Goal: Transaction & Acquisition: Purchase product/service

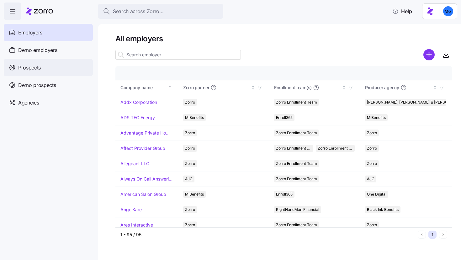
click at [65, 66] on div "Prospects" at bounding box center [48, 68] width 89 height 18
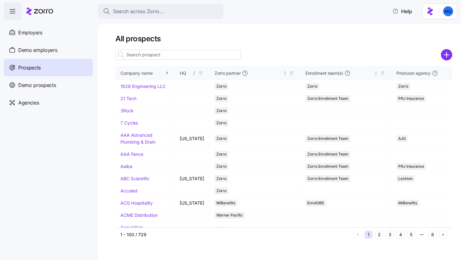
click at [212, 58] on input at bounding box center [177, 55] width 125 height 10
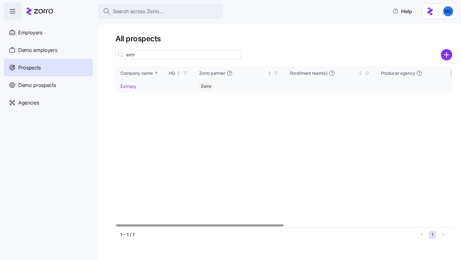
type input "extr"
click at [124, 86] on link "Extropy" at bounding box center [128, 86] width 16 height 5
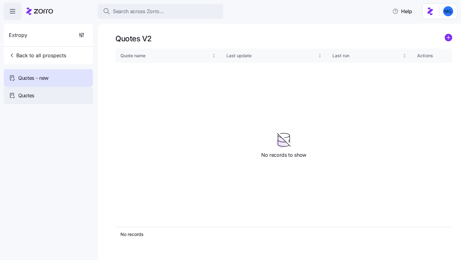
click at [73, 94] on div "Quotes" at bounding box center [48, 96] width 89 height 18
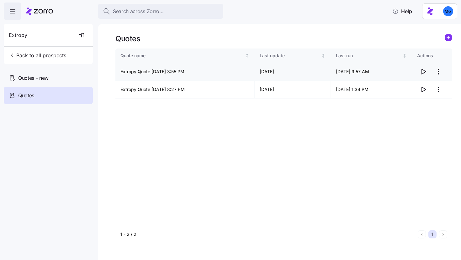
click at [424, 71] on icon "button" at bounding box center [423, 72] width 8 height 8
click at [441, 90] on html "Search across Zorro... Help Extropy Back to all prospects Quotes - new Quotes Q…" at bounding box center [230, 128] width 461 height 257
click at [410, 117] on div "Delete quote" at bounding box center [400, 115] width 26 height 7
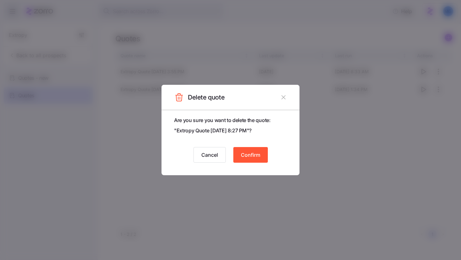
click at [257, 163] on div "Are you sure you want to delete the quote: " Extropy Quote 08/12/2025 8:27 PM "…" at bounding box center [230, 143] width 138 height 66
click at [253, 150] on button "Confirm" at bounding box center [250, 155] width 34 height 16
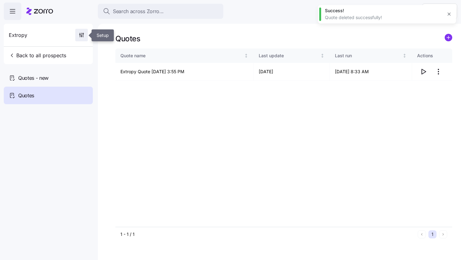
click at [78, 31] on span "button" at bounding box center [82, 35] width 12 height 12
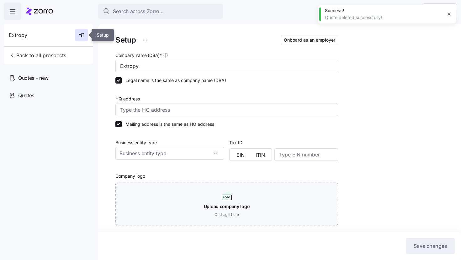
type input "Zorro"
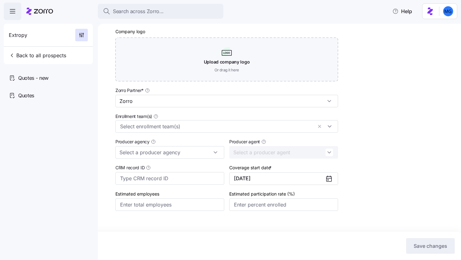
scroll to position [159, 0]
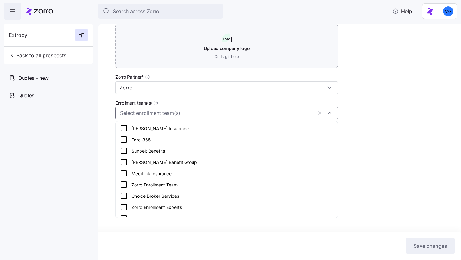
click at [289, 115] on input "Enrollment team(s)" at bounding box center [216, 113] width 192 height 8
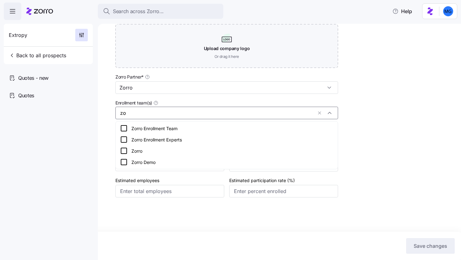
click at [280, 133] on div "Zorro Enrollment Team" at bounding box center [226, 128] width 219 height 11
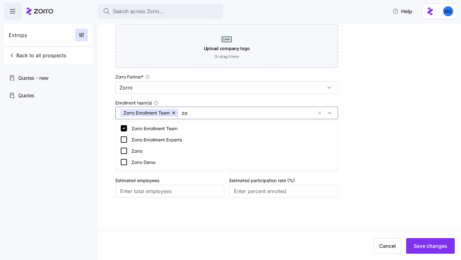
type input "zo"
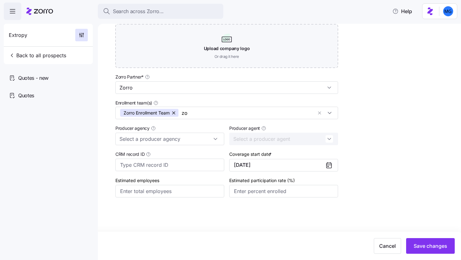
click at [371, 134] on div "Setup Onboard as an employer Company name (DBA) * Extropy Legal name is the sam…" at bounding box center [283, 52] width 337 height 352
click at [323, 166] on button "10/01/2025" at bounding box center [283, 165] width 109 height 13
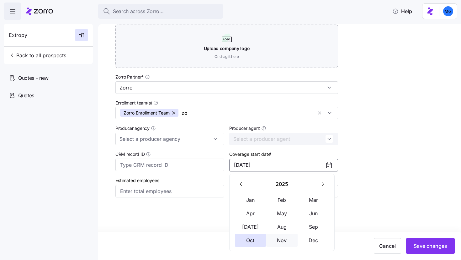
click at [282, 241] on button "Nov" at bounding box center [281, 240] width 31 height 13
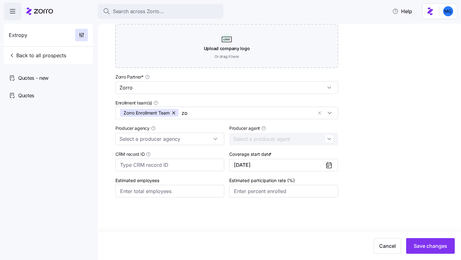
click at [381, 183] on div "Setup Onboard as an employer Company name (DBA) * Extropy Legal name is the sam…" at bounding box center [283, 52] width 337 height 352
click at [208, 193] on input "Estimated employees" at bounding box center [169, 191] width 109 height 13
type input "4"
click at [257, 195] on input "Estimated participation rate (%)" at bounding box center [283, 191] width 109 height 13
type input "100%"
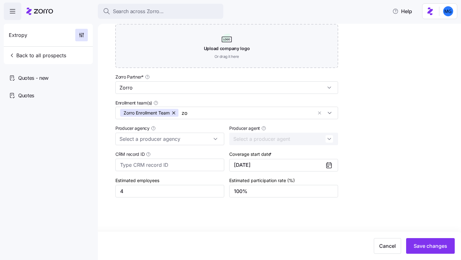
click at [381, 183] on div "Setup Onboard as an employer Company name (DBA) * Extropy Legal name is the sam…" at bounding box center [283, 52] width 337 height 352
click at [230, 117] on div "Zorro Enrollment Team zo" at bounding box center [226, 113] width 223 height 13
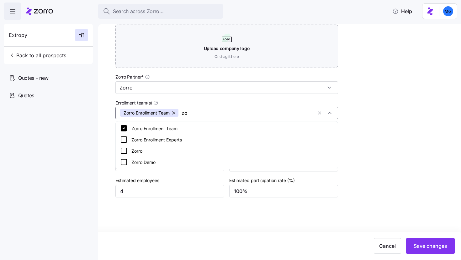
type input "z"
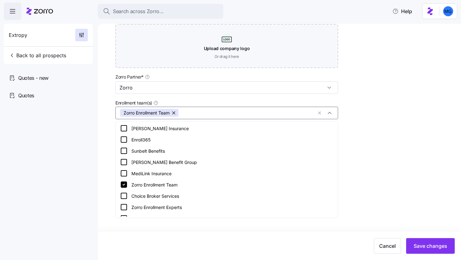
click at [395, 142] on div "Setup Onboard as an employer Company name (DBA) * Extropy Legal name is the sam…" at bounding box center [283, 52] width 337 height 352
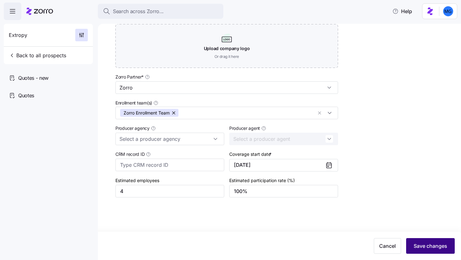
click at [423, 245] on span "Save changes" at bounding box center [430, 247] width 34 height 8
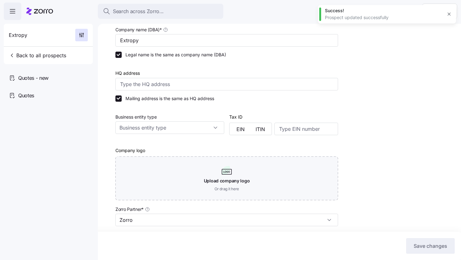
scroll to position [0, 0]
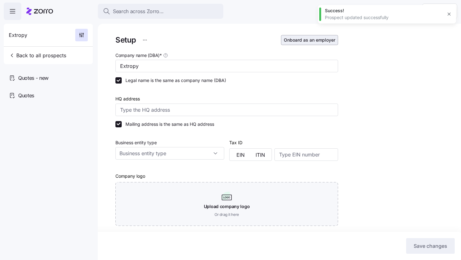
click at [316, 43] on span "Onboard as an employer" at bounding box center [309, 40] width 51 height 6
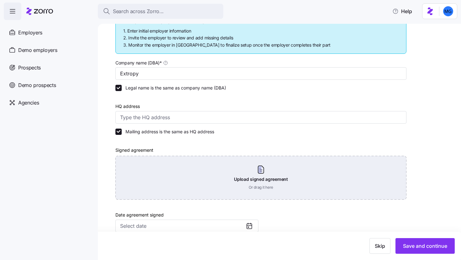
scroll to position [94, 0]
click at [257, 169] on div "Upload signed agreement Or drag it here" at bounding box center [260, 178] width 291 height 44
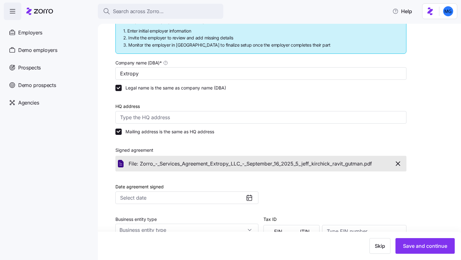
scroll to position [208, 0]
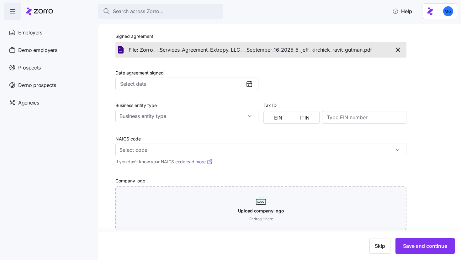
click at [249, 85] on icon at bounding box center [248, 85] width 1 height 1
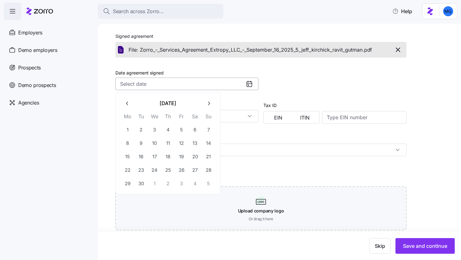
click at [220, 83] on input "Date agreement signed" at bounding box center [186, 84] width 143 height 13
click at [129, 185] on button "29" at bounding box center [127, 183] width 13 height 13
type input "September 29, 2025"
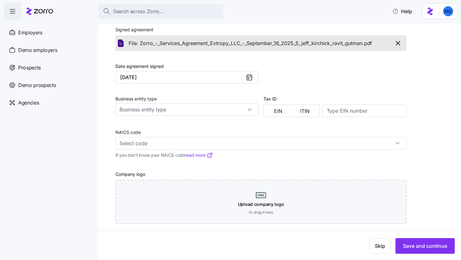
scroll to position [218, 0]
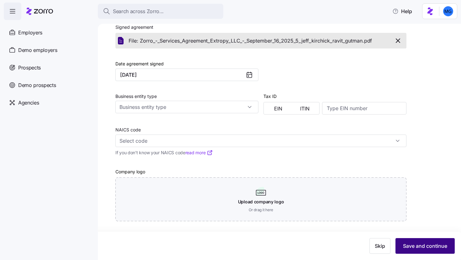
click at [411, 244] on span "Save and continue" at bounding box center [425, 247] width 44 height 8
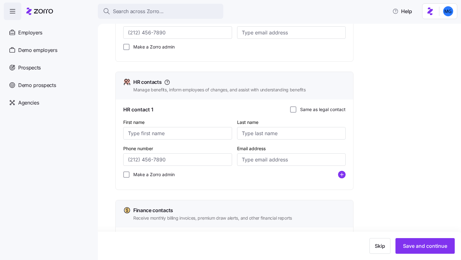
scroll to position [155, 0]
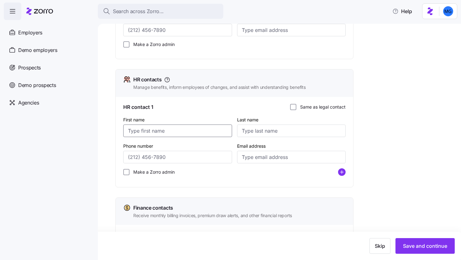
click at [166, 130] on input "First name" at bounding box center [177, 131] width 109 height 13
type input "April"
type input "Franklin"
click at [173, 160] on input "Phone number" at bounding box center [177, 157] width 109 height 13
paste input "(443) 279-6246"
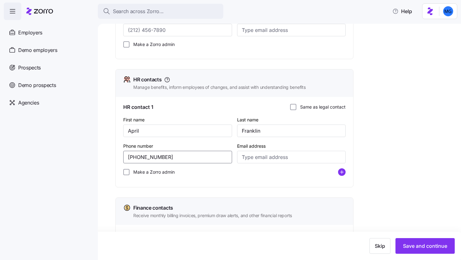
type input "(443) 279-6246"
click at [139, 169] on label "Make a Zorro admin" at bounding box center [151, 172] width 45 height 6
click at [129, 169] on input "Make a Zorro admin" at bounding box center [126, 172] width 6 height 6
checkbox input "true"
click at [281, 159] on input "Email address" at bounding box center [291, 157] width 109 height 13
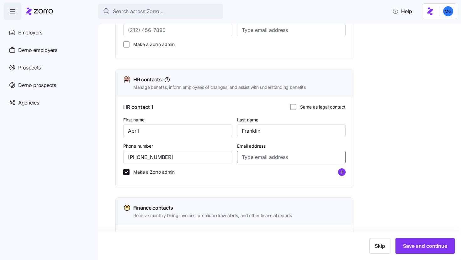
paste input "afranklin@hranew.com"
type input "afranklin@hranew.com"
click at [393, 156] on div "FAQs Contacts vs. Zorro Admins" at bounding box center [414, 127] width 75 height 376
click at [415, 246] on span "Save and continue" at bounding box center [425, 247] width 44 height 8
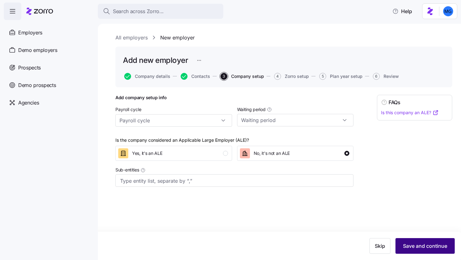
click at [432, 245] on span "Save and continue" at bounding box center [425, 247] width 44 height 8
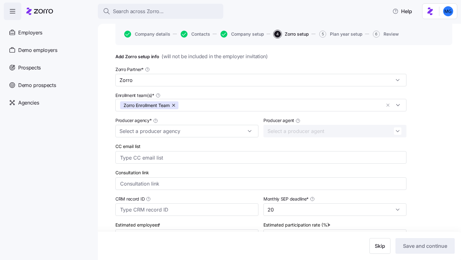
scroll to position [69, 0]
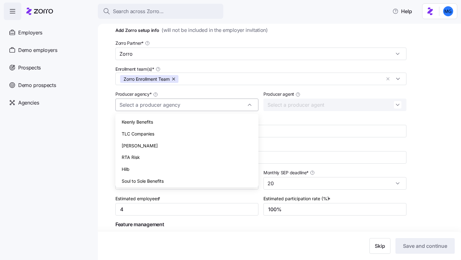
click at [244, 107] on input "Producer agency *" at bounding box center [186, 105] width 143 height 13
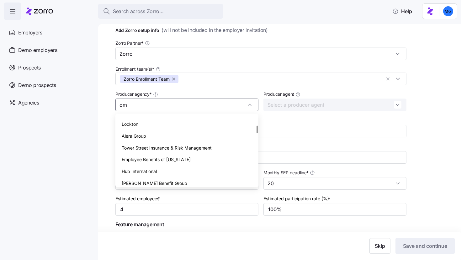
scroll to position [0, 0]
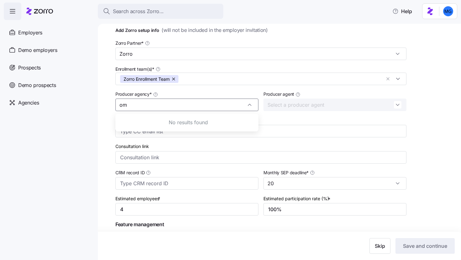
type input "o"
click at [168, 120] on div "Zorro" at bounding box center [187, 122] width 138 height 12
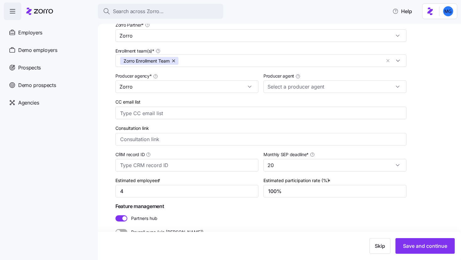
scroll to position [102, 0]
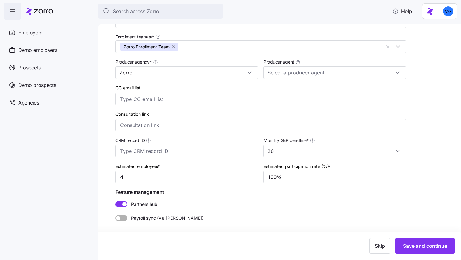
type input "Zorro"
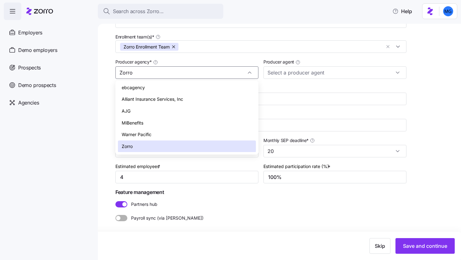
click at [358, 211] on div "Payroll sync (via Finch)" at bounding box center [261, 217] width 296 height 14
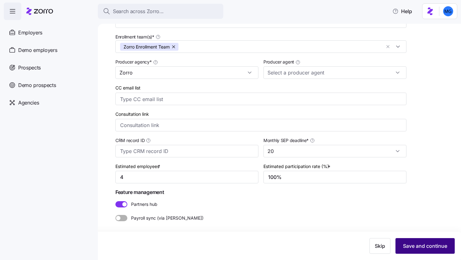
click at [416, 249] on span "Save and continue" at bounding box center [425, 247] width 44 height 8
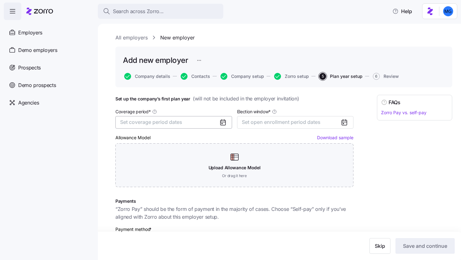
click at [199, 126] on button "Set coverage period dates" at bounding box center [173, 122] width 117 height 13
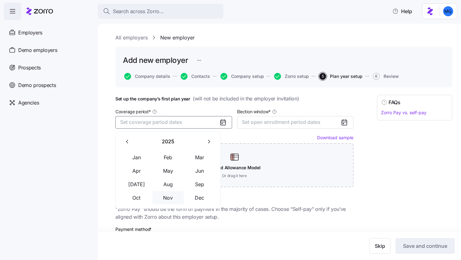
click at [165, 196] on button "Nov" at bounding box center [167, 198] width 31 height 13
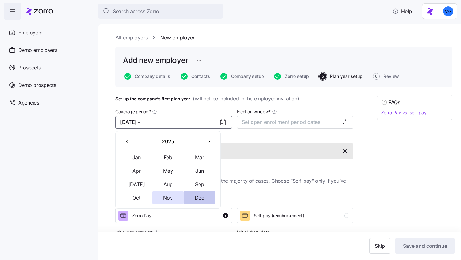
click at [194, 199] on button "Dec" at bounding box center [199, 198] width 31 height 13
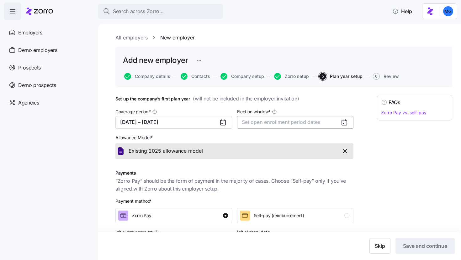
click at [315, 123] on span "Set open enrollment period dates" at bounding box center [281, 122] width 79 height 6
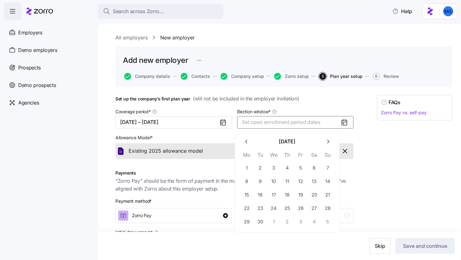
click at [322, 140] on button "button" at bounding box center [327, 141] width 13 height 13
drag, startPoint x: 263, startPoint y: 181, endPoint x: 269, endPoint y: 182, distance: 6.3
click at [262, 182] on button "7" at bounding box center [260, 181] width 13 height 13
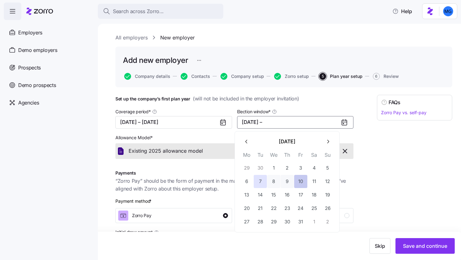
click at [306, 183] on button "10" at bounding box center [300, 181] width 13 height 13
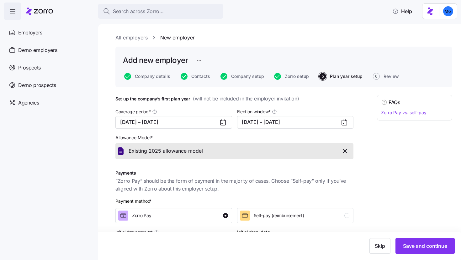
click at [384, 178] on div "FAQs Zorro Pay vs. self-pay" at bounding box center [414, 200] width 75 height 210
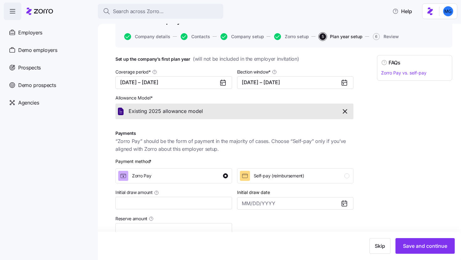
scroll to position [84, 0]
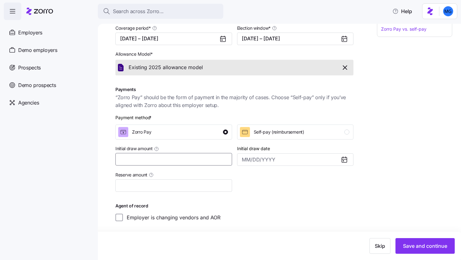
click at [192, 162] on input "Initial draw amount" at bounding box center [173, 159] width 117 height 13
type input "$5,000"
click at [195, 187] on input "Reserve amount" at bounding box center [173, 186] width 117 height 13
type input "$1,000"
click at [323, 193] on div at bounding box center [295, 182] width 122 height 26
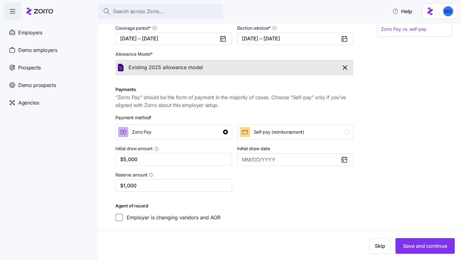
scroll to position [37, 0]
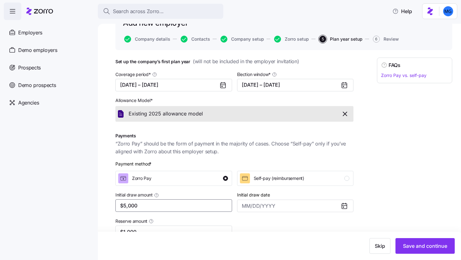
click at [125, 205] on input "$5,000" at bounding box center [173, 206] width 117 height 13
type input "$4,000"
click at [399, 193] on div "FAQs Zorro Pay vs. self-pay" at bounding box center [414, 163] width 75 height 210
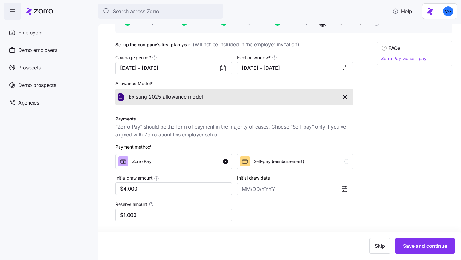
scroll to position [84, 0]
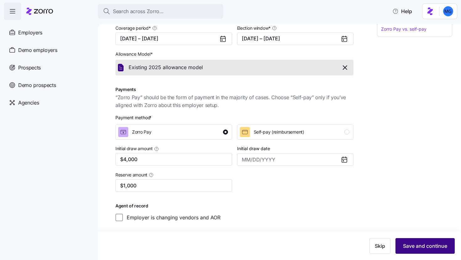
click at [413, 249] on span "Save and continue" at bounding box center [425, 247] width 44 height 8
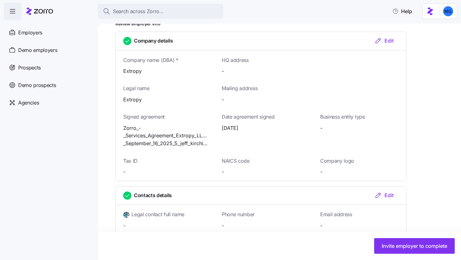
scroll to position [198, 0]
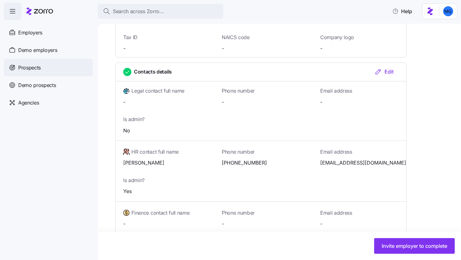
click at [45, 68] on div "Prospects" at bounding box center [48, 68] width 89 height 18
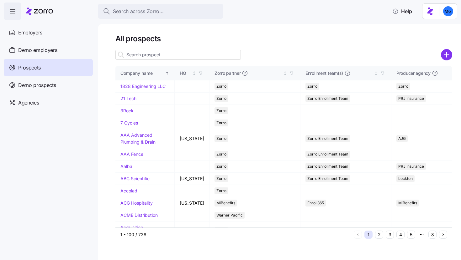
click at [163, 55] on input at bounding box center [177, 55] width 125 height 10
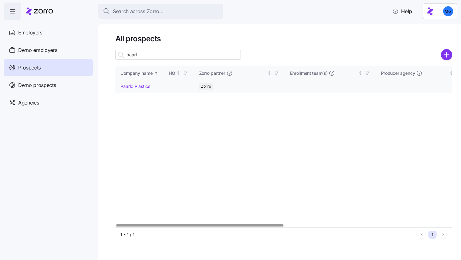
type input "paarl"
click at [136, 88] on link "Paarlo Plastics" at bounding box center [135, 86] width 30 height 5
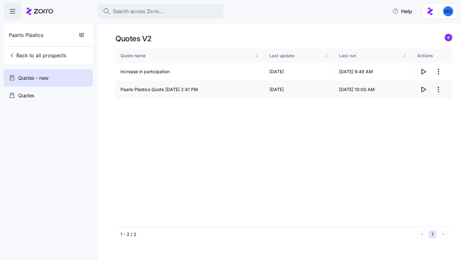
click at [422, 90] on icon "button" at bounding box center [423, 90] width 8 height 8
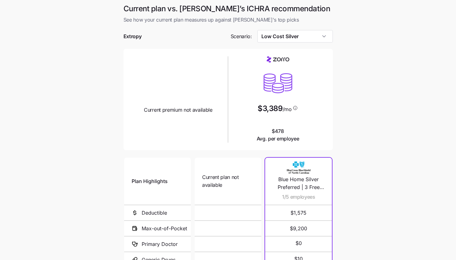
scroll to position [81, 0]
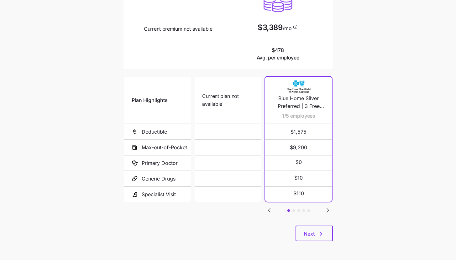
click at [317, 242] on div "Current plan vs. [PERSON_NAME]’s ICHRA recommendation See how your current plan…" at bounding box center [227, 86] width 219 height 327
click at [319, 235] on icon "button" at bounding box center [321, 234] width 8 height 8
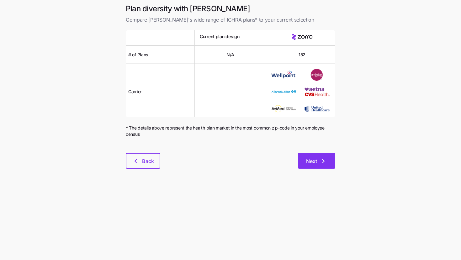
click at [327, 156] on button "Next" at bounding box center [316, 161] width 37 height 16
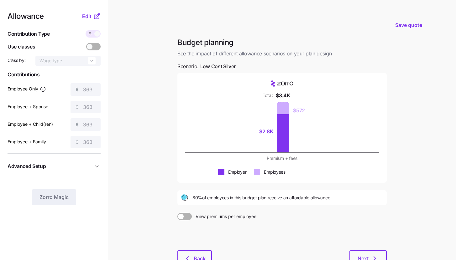
click at [95, 15] on icon at bounding box center [96, 17] width 4 height 4
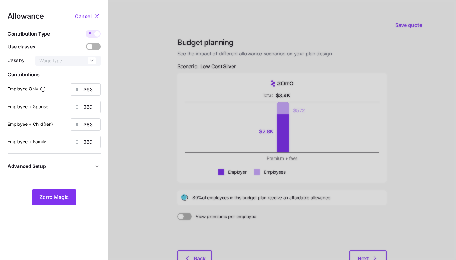
click at [96, 34] on span at bounding box center [97, 34] width 6 height 6
click at [86, 30] on input "checkbox" at bounding box center [86, 30] width 0 height 0
type input "85"
type input "42"
type input "44"
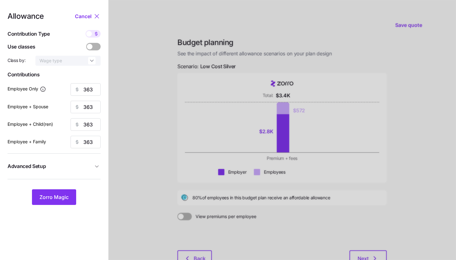
type input "29"
click at [96, 34] on icon at bounding box center [96, 33] width 5 height 5
click at [86, 30] on input "checkbox" at bounding box center [86, 30] width 0 height 0
type input "363"
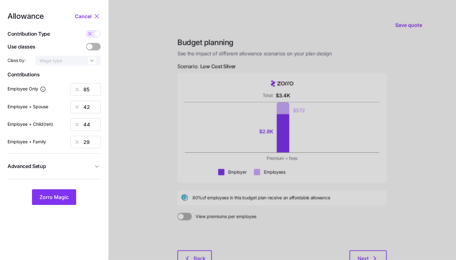
type input "363"
click at [99, 164] on icon "button" at bounding box center [97, 167] width 6 height 6
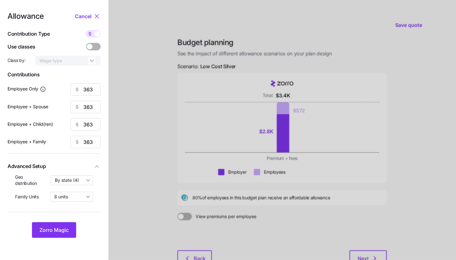
click at [77, 233] on div "Zorro Magic" at bounding box center [54, 231] width 93 height 16
click at [72, 234] on button "Zorro Magic" at bounding box center [54, 231] width 44 height 16
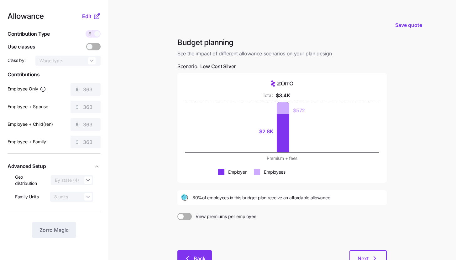
click at [193, 256] on span "Back" at bounding box center [195, 259] width 18 height 8
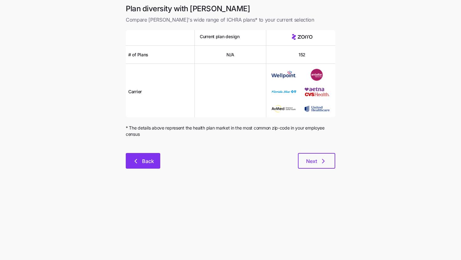
click at [144, 167] on button "Back" at bounding box center [143, 161] width 34 height 16
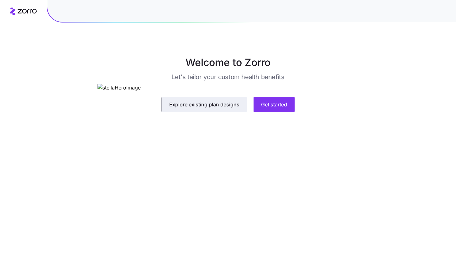
click at [226, 108] on span "Explore existing plan designs" at bounding box center [204, 105] width 70 height 8
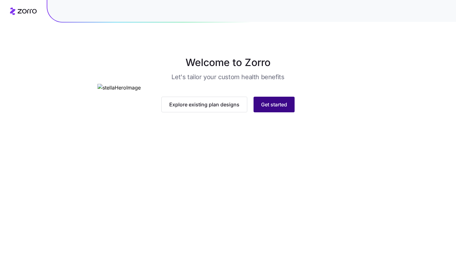
click at [257, 113] on button "Get started" at bounding box center [274, 105] width 41 height 16
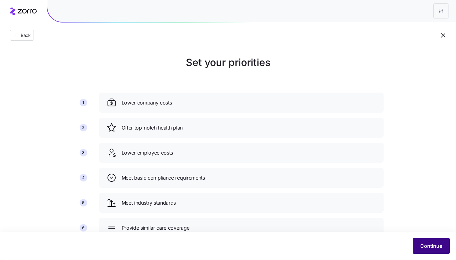
click at [421, 247] on span "Continue" at bounding box center [431, 247] width 22 height 8
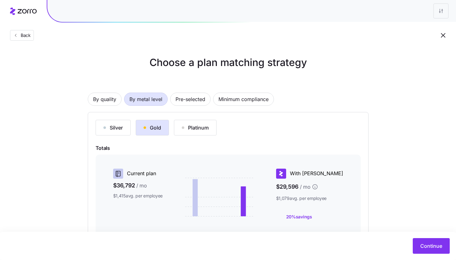
scroll to position [85, 0]
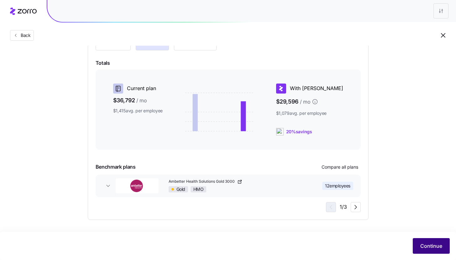
click at [428, 244] on span "Continue" at bounding box center [431, 247] width 22 height 8
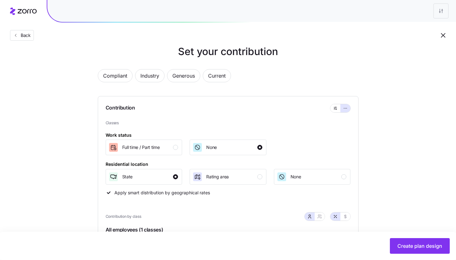
scroll to position [94, 0]
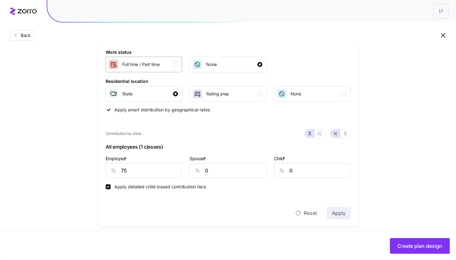
click at [156, 69] on div "Full time / Part time" at bounding box center [141, 65] width 38 height 10
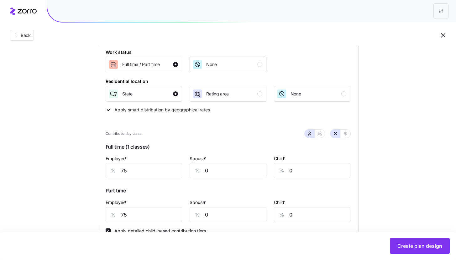
click at [218, 68] on div "None" at bounding box center [227, 65] width 70 height 10
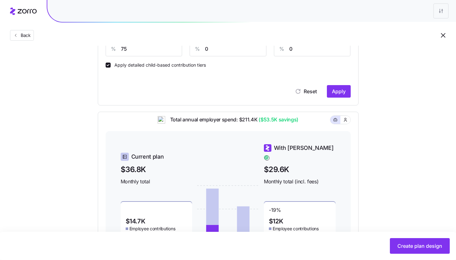
scroll to position [170, 0]
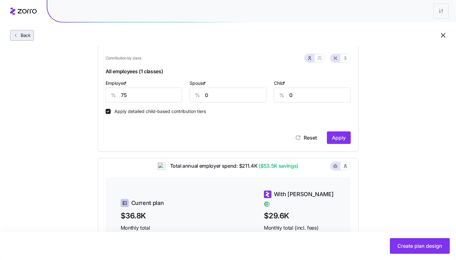
click at [27, 38] on span "Back" at bounding box center [24, 35] width 13 height 6
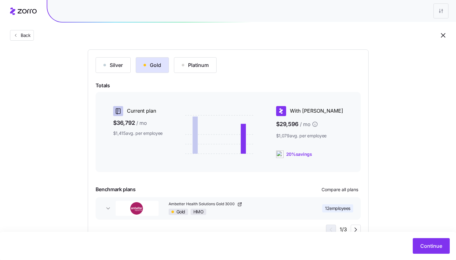
scroll to position [85, 0]
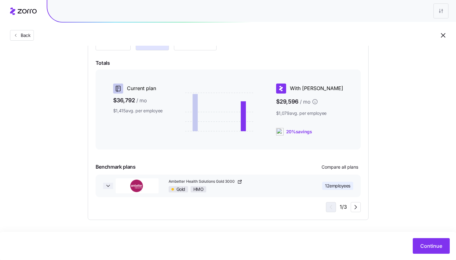
click at [104, 186] on span "button" at bounding box center [108, 186] width 10 height 6
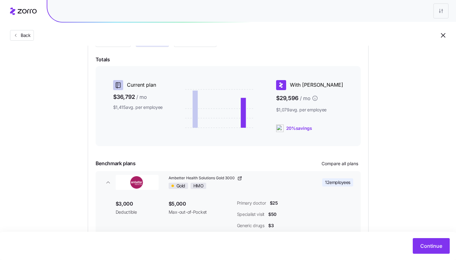
scroll to position [132, 0]
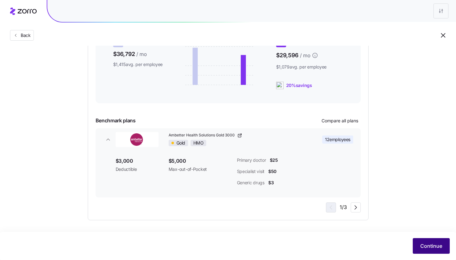
click at [425, 246] on span "Continue" at bounding box center [431, 247] width 22 height 8
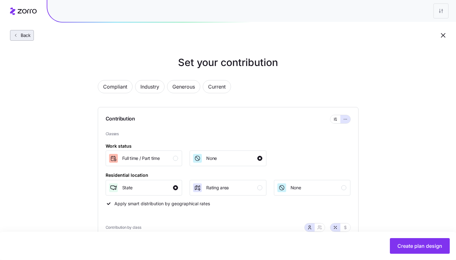
click at [18, 37] on span "Back" at bounding box center [24, 35] width 13 height 6
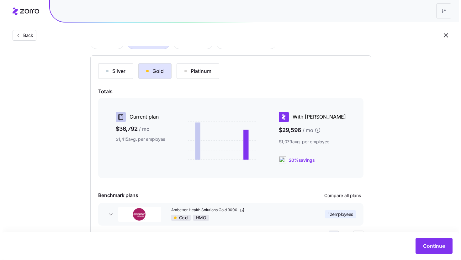
scroll to position [85, 0]
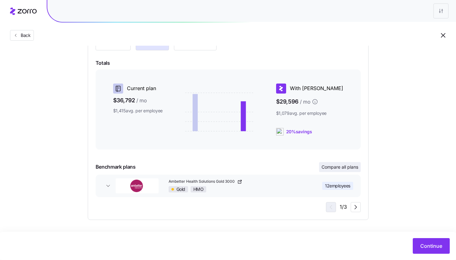
click at [345, 171] on button "Compare all plans" at bounding box center [340, 167] width 42 height 10
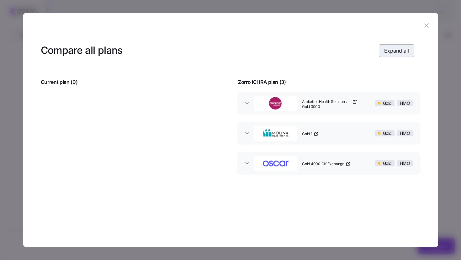
click at [389, 52] on span "Expand all" at bounding box center [396, 51] width 25 height 8
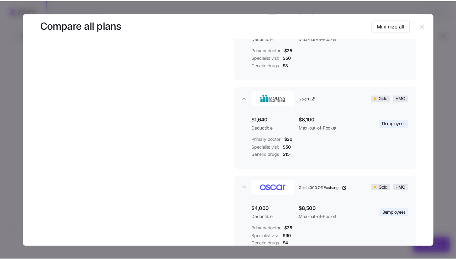
scroll to position [145, 0]
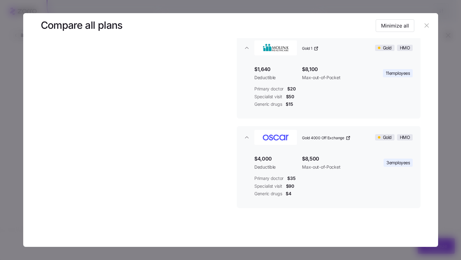
click at [424, 27] on icon "button" at bounding box center [426, 26] width 4 height 4
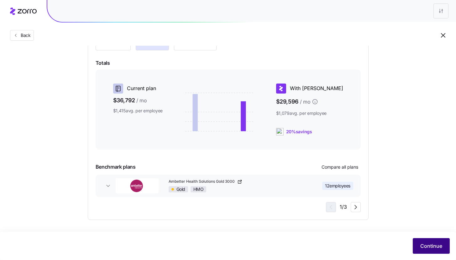
click at [426, 252] on button "Continue" at bounding box center [431, 247] width 37 height 16
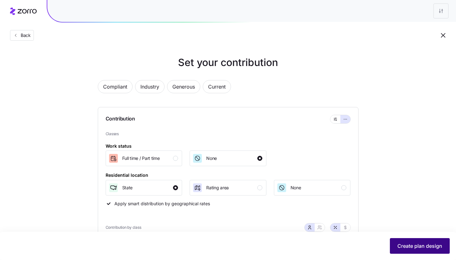
click at [412, 254] on button "Create plan design" at bounding box center [420, 247] width 60 height 16
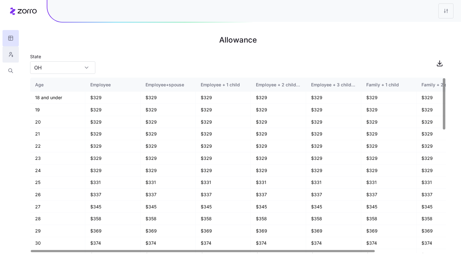
click at [16, 53] on button "button" at bounding box center [11, 54] width 16 height 16
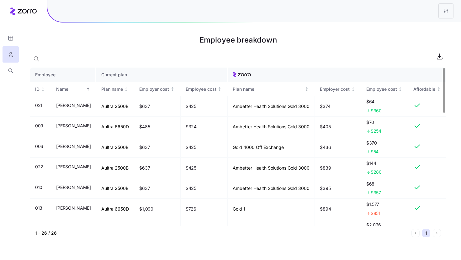
click at [19, 71] on div at bounding box center [10, 39] width 21 height 79
click at [18, 71] on button "button" at bounding box center [11, 71] width 16 height 16
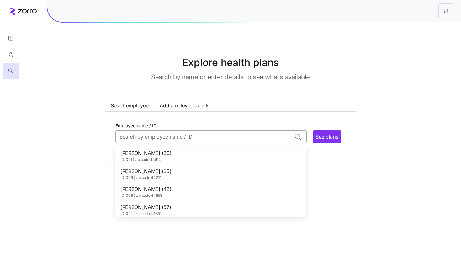
click at [150, 136] on input "Employee name / ID" at bounding box center [210, 137] width 191 height 13
click at [210, 151] on div "Andrew Snyder (30) ID: 021 | zip code: 44614" at bounding box center [211, 156] width 188 height 18
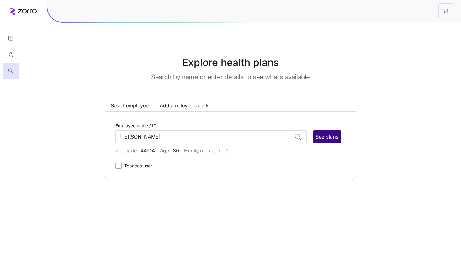
click at [320, 141] on button "See plans" at bounding box center [327, 137] width 28 height 13
type input "Andrew Snyder (ID: 021)"
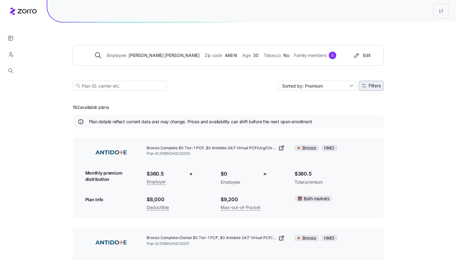
click at [368, 86] on span "Filters" at bounding box center [371, 86] width 19 height 4
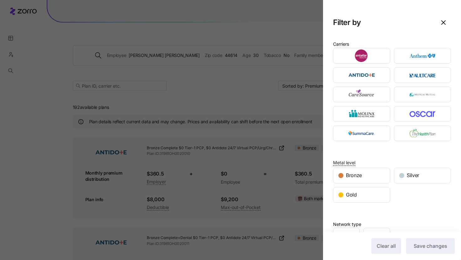
click at [229, 143] on div at bounding box center [230, 130] width 461 height 260
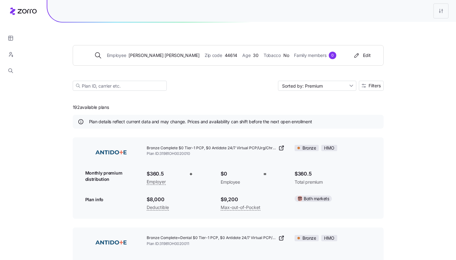
click at [372, 92] on div "Employee Andrew Snyder Zip code 44614 Age 30 Tobacco No Family members 0 Edit S…" at bounding box center [228, 61] width 311 height 76
click at [372, 87] on span "Filters" at bounding box center [375, 86] width 12 height 4
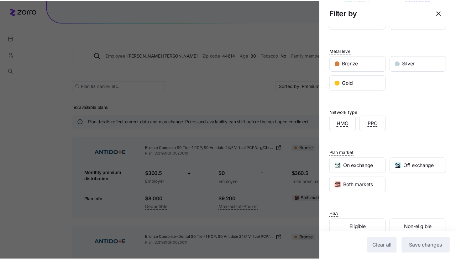
scroll to position [126, 0]
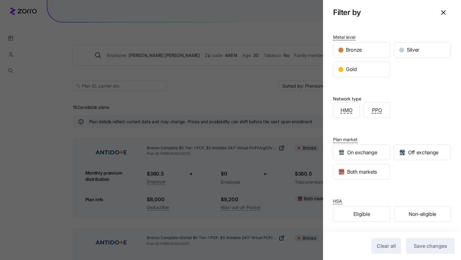
click at [306, 165] on div at bounding box center [230, 130] width 461 height 260
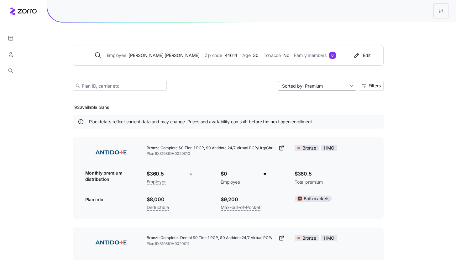
click at [341, 84] on input "Sorted by: Premium" at bounding box center [317, 86] width 78 height 10
click at [321, 109] on div "Deductible" at bounding box center [316, 109] width 73 height 9
type input "Sorted by: Deductible"
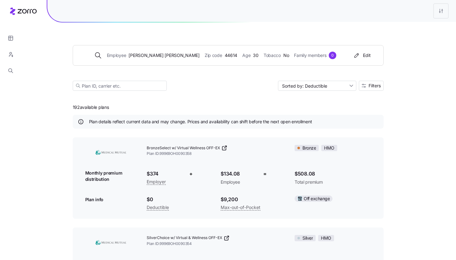
click at [156, 172] on span "$374" at bounding box center [163, 174] width 33 height 8
click at [148, 172] on span "$374" at bounding box center [163, 174] width 33 height 8
drag, startPoint x: 151, startPoint y: 172, endPoint x: 168, endPoint y: 172, distance: 17.2
click at [168, 172] on span "$374" at bounding box center [163, 174] width 33 height 8
drag, startPoint x: 222, startPoint y: 175, endPoint x: 241, endPoint y: 175, distance: 19.8
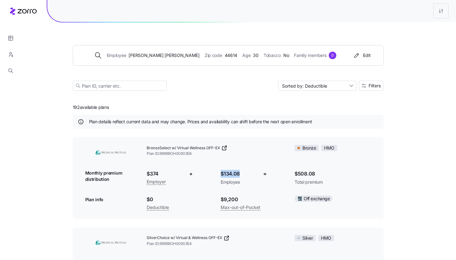
click at [241, 175] on span "$134.08" at bounding box center [237, 174] width 33 height 8
drag, startPoint x: 295, startPoint y: 174, endPoint x: 329, endPoint y: 176, distance: 34.9
click at [329, 176] on span "$508.08" at bounding box center [333, 174] width 76 height 8
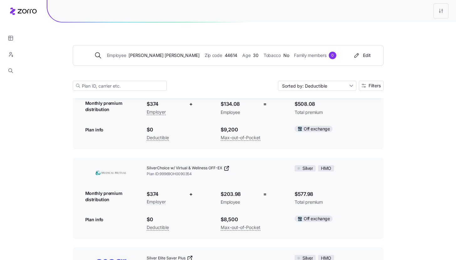
scroll to position [0, 0]
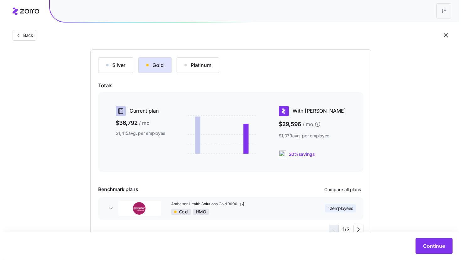
scroll to position [85, 0]
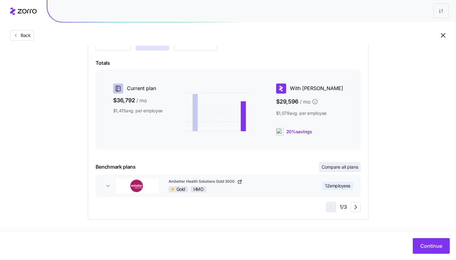
click at [345, 170] on span "Compare all plans" at bounding box center [340, 167] width 37 height 6
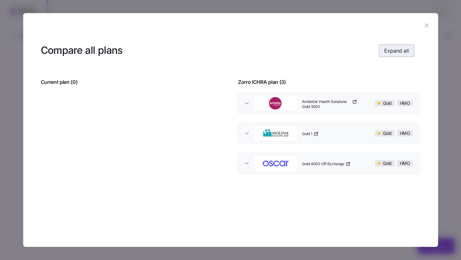
click at [401, 55] on button "Expand all" at bounding box center [396, 51] width 35 height 13
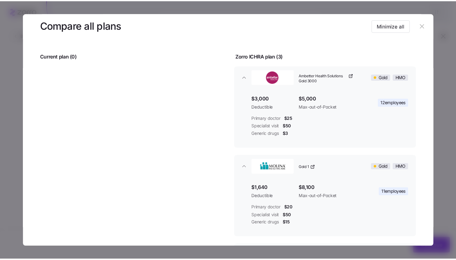
scroll to position [0, 0]
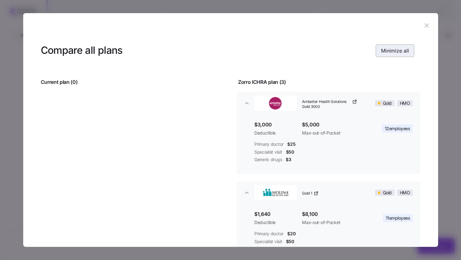
click at [393, 55] on button "Minimize all" at bounding box center [395, 51] width 39 height 13
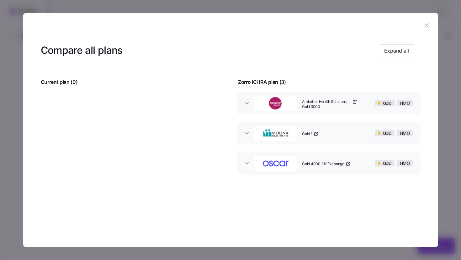
click at [429, 25] on icon "button" at bounding box center [426, 25] width 7 height 7
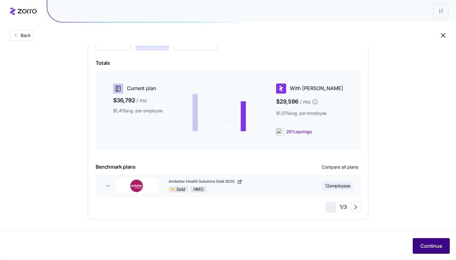
click at [428, 249] on span "Continue" at bounding box center [431, 247] width 22 height 8
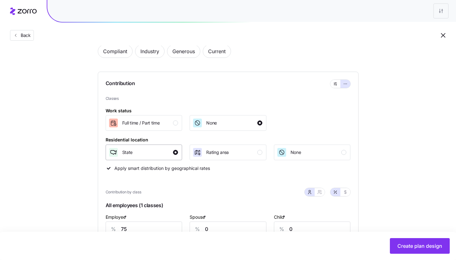
scroll to position [51, 0]
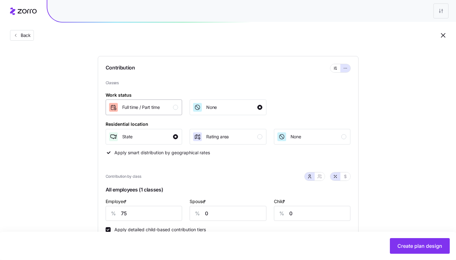
click at [164, 107] on div "Full time / Part time" at bounding box center [143, 108] width 70 height 10
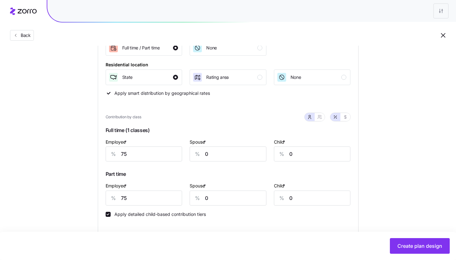
scroll to position [119, 0]
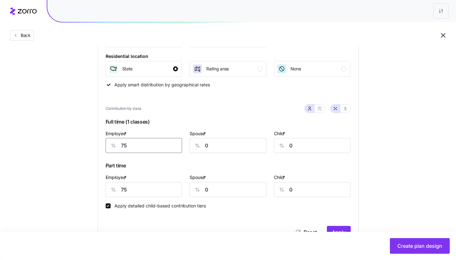
click at [157, 141] on input "75" at bounding box center [144, 145] width 77 height 15
type input "100"
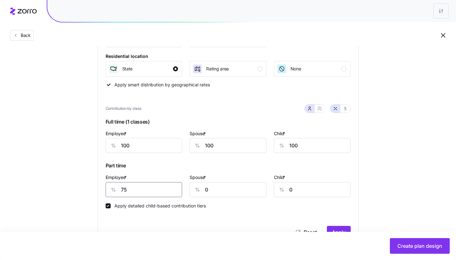
click at [155, 193] on input "75" at bounding box center [144, 189] width 77 height 15
type input "70"
type input "30"
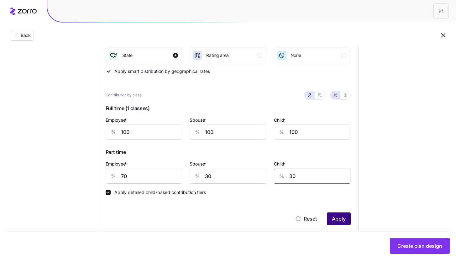
scroll to position [122, 0]
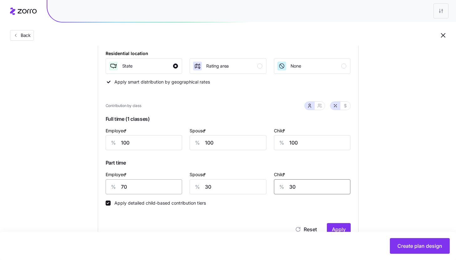
type input "30"
click at [131, 186] on input "70" at bounding box center [144, 187] width 77 height 15
click at [221, 186] on input "30" at bounding box center [228, 187] width 77 height 15
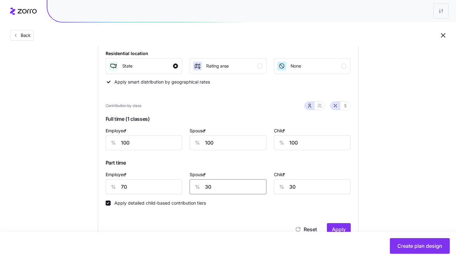
click at [222, 187] on input "30" at bounding box center [228, 187] width 77 height 15
type input "0"
click at [226, 159] on span "Part time" at bounding box center [228, 164] width 245 height 13
click at [316, 108] on button "button" at bounding box center [320, 106] width 10 height 8
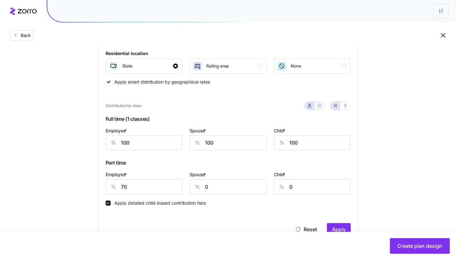
type input "35"
type input "44"
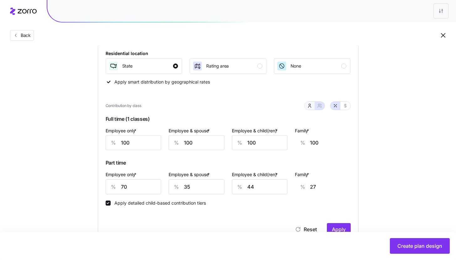
click at [313, 107] on button "button" at bounding box center [310, 106] width 10 height 8
type input "0"
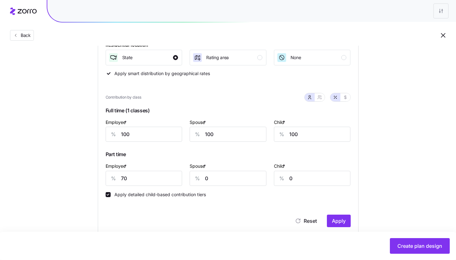
scroll to position [135, 0]
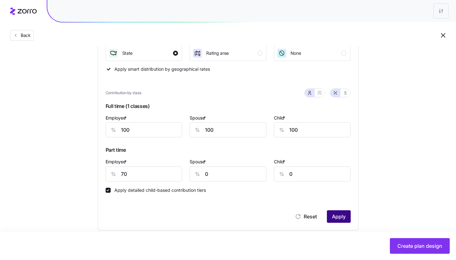
click at [345, 213] on button "Apply" at bounding box center [339, 217] width 24 height 13
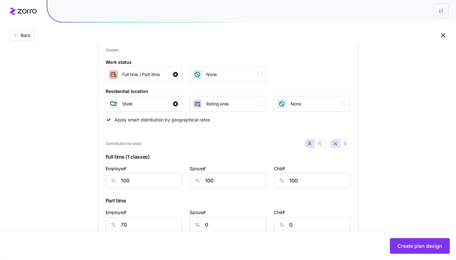
scroll to position [82, 0]
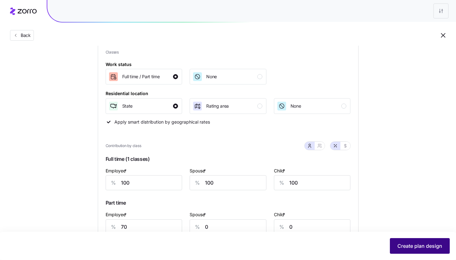
click at [406, 243] on button "Create plan design" at bounding box center [420, 247] width 60 height 16
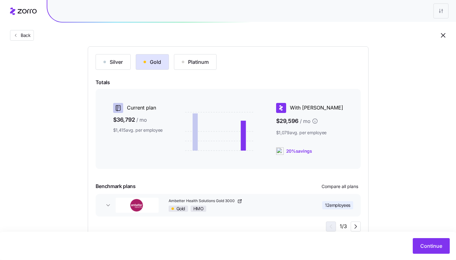
scroll to position [85, 0]
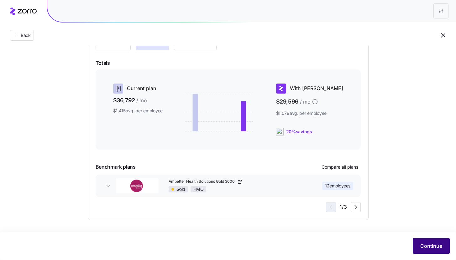
click at [415, 243] on button "Continue" at bounding box center [431, 247] width 37 height 16
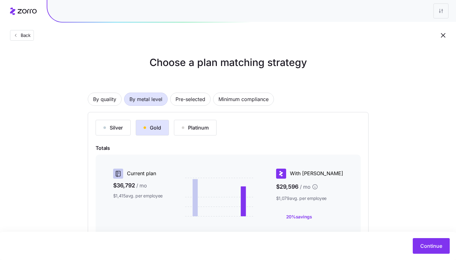
scroll to position [85, 0]
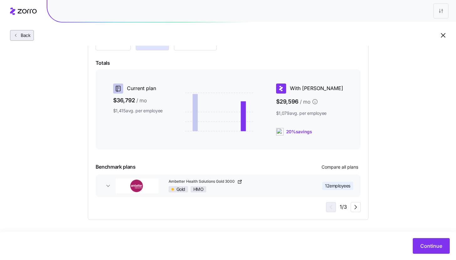
click at [16, 34] on icon "button" at bounding box center [15, 35] width 5 height 5
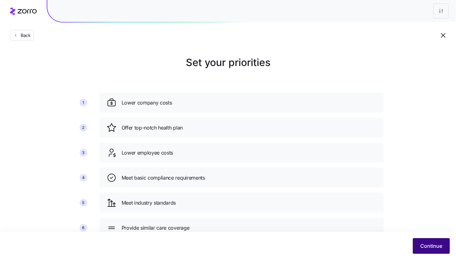
click at [432, 253] on button "Continue" at bounding box center [431, 247] width 37 height 16
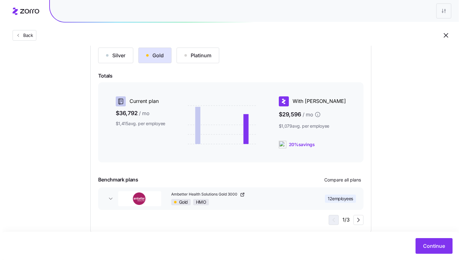
scroll to position [85, 0]
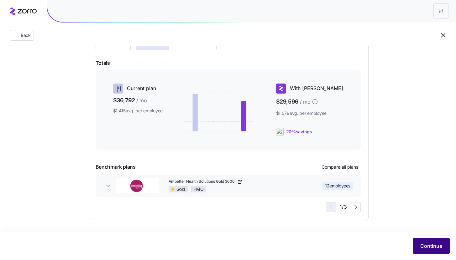
click at [429, 250] on button "Continue" at bounding box center [431, 247] width 37 height 16
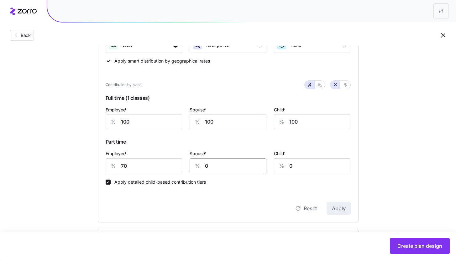
scroll to position [145, 0]
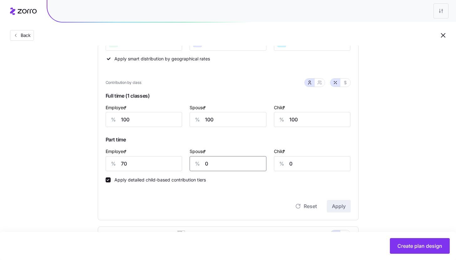
click at [224, 167] on input "0" at bounding box center [228, 163] width 77 height 15
type input "70"
click at [337, 209] on span "Apply" at bounding box center [339, 207] width 14 height 8
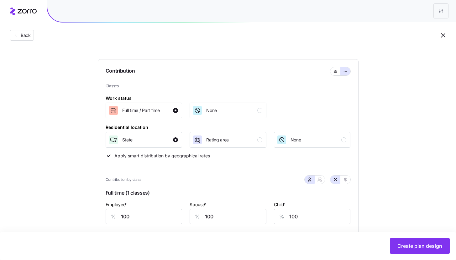
scroll to position [25, 0]
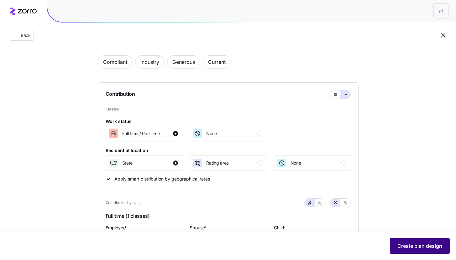
click at [413, 247] on span "Create plan design" at bounding box center [419, 247] width 45 height 8
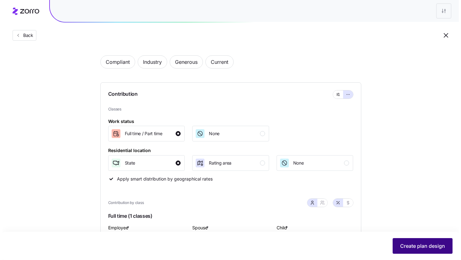
scroll to position [0, 0]
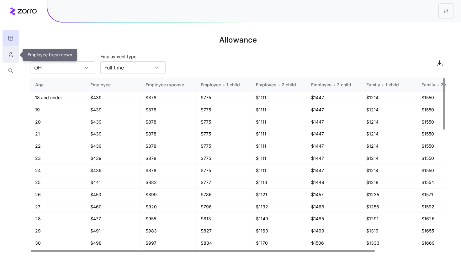
click at [10, 60] on button "button" at bounding box center [11, 54] width 16 height 16
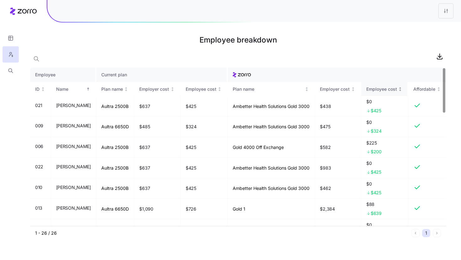
click at [401, 91] on icon "Not sorted" at bounding box center [400, 89] width 4 height 4
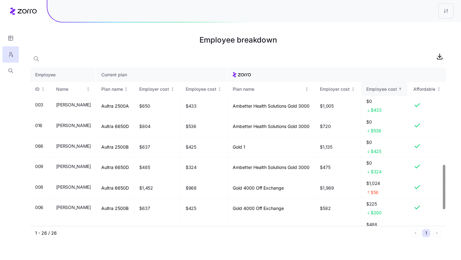
scroll to position [404, 0]
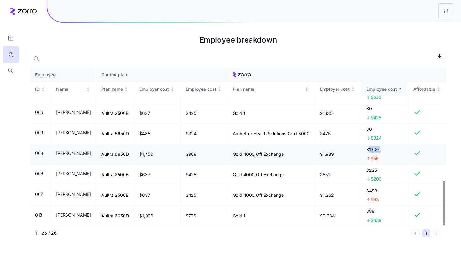
drag, startPoint x: 368, startPoint y: 151, endPoint x: 389, endPoint y: 150, distance: 21.0
click at [389, 150] on span "$1,024" at bounding box center [384, 150] width 37 height 6
click at [383, 76] on div at bounding box center [337, 74] width 208 height 5
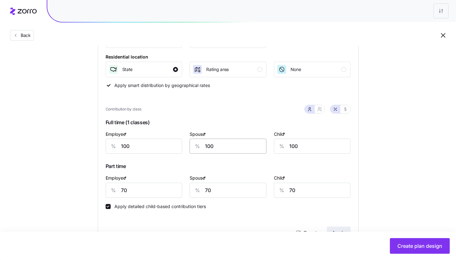
scroll to position [119, 0]
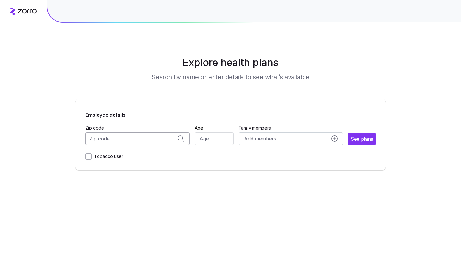
click at [164, 138] on input "Zip code" at bounding box center [137, 139] width 104 height 13
click at [156, 169] on span "44273, Medina County, OH" at bounding box center [136, 169] width 88 height 8
type input "44273, Medina County, OH"
click at [206, 138] on input "Age" at bounding box center [214, 139] width 39 height 13
type input "35"
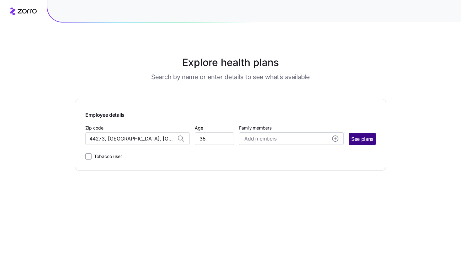
click at [362, 142] on span "See plans" at bounding box center [362, 139] width 22 height 8
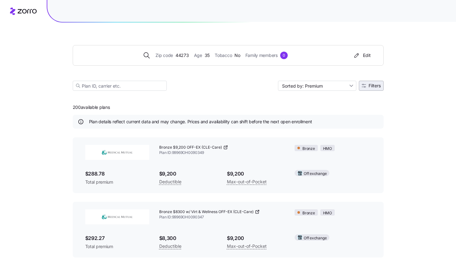
click at [371, 87] on span "Filters" at bounding box center [375, 86] width 12 height 4
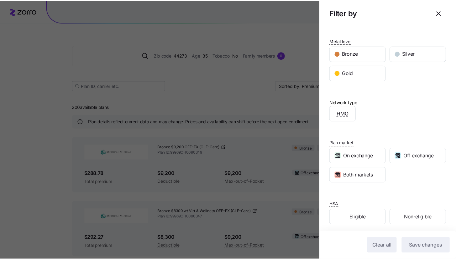
scroll to position [126, 0]
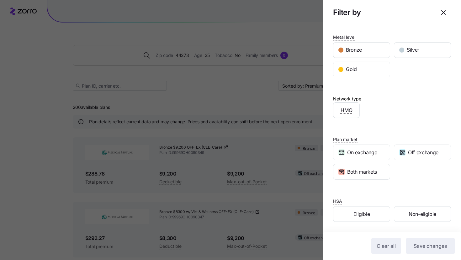
click at [239, 116] on div at bounding box center [230, 130] width 461 height 260
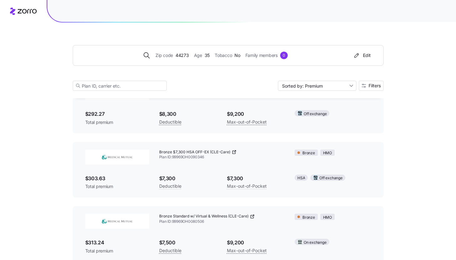
scroll to position [0, 0]
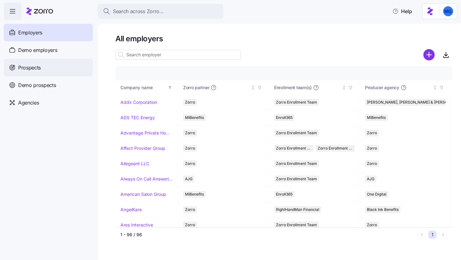
click at [60, 71] on div "Prospects" at bounding box center [48, 68] width 89 height 18
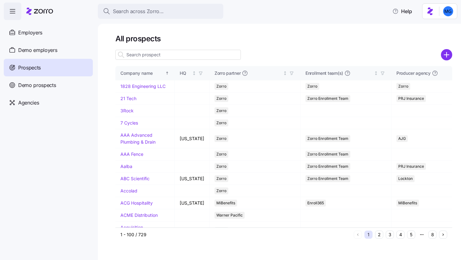
click at [187, 56] on input at bounding box center [177, 55] width 125 height 10
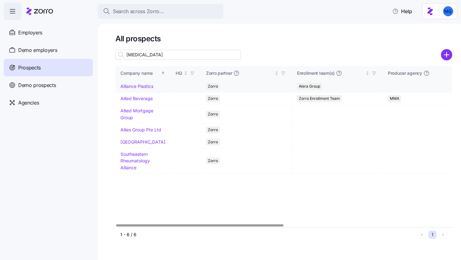
type input "[MEDICAL_DATA]"
click at [143, 87] on link "Alliance Plastics" at bounding box center [136, 86] width 33 height 5
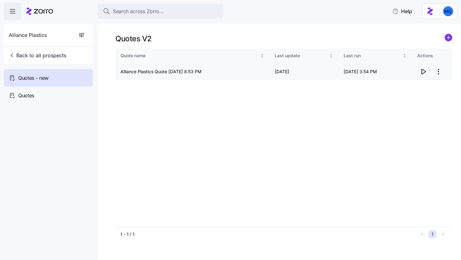
click at [422, 71] on icon "button" at bounding box center [424, 71] width 4 height 5
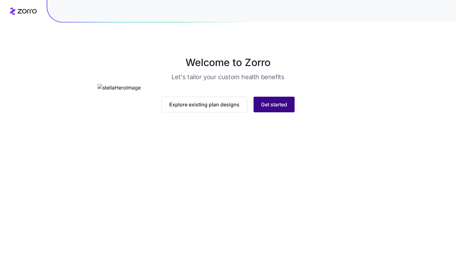
click at [278, 108] on span "Get started" at bounding box center [274, 105] width 26 height 8
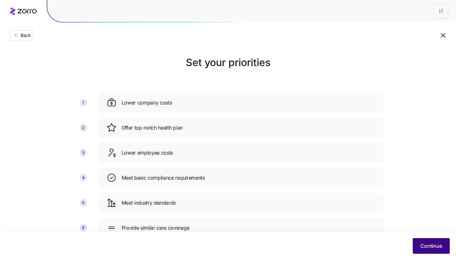
click at [431, 246] on span "Continue" at bounding box center [431, 247] width 22 height 8
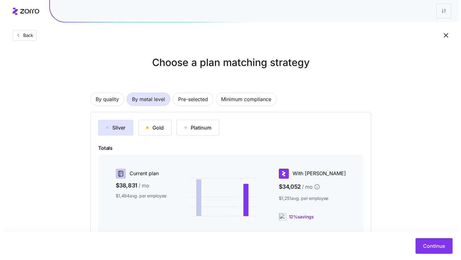
scroll to position [85, 0]
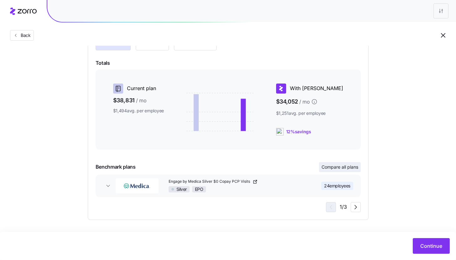
click at [340, 168] on span "Compare all plans" at bounding box center [340, 167] width 37 height 6
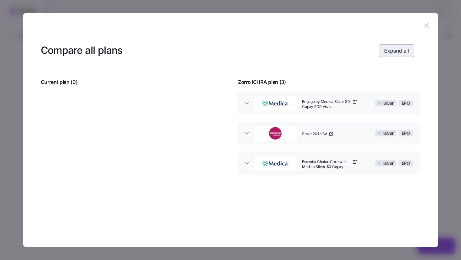
click at [398, 54] on button "Expand all" at bounding box center [396, 51] width 35 height 13
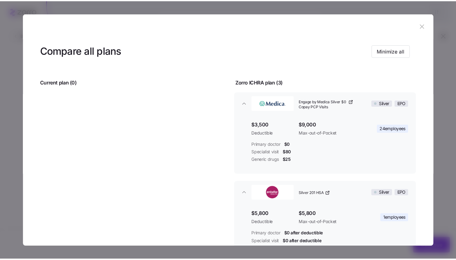
scroll to position [145, 0]
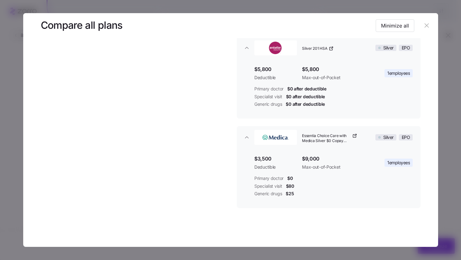
click at [423, 26] on icon "button" at bounding box center [426, 25] width 7 height 7
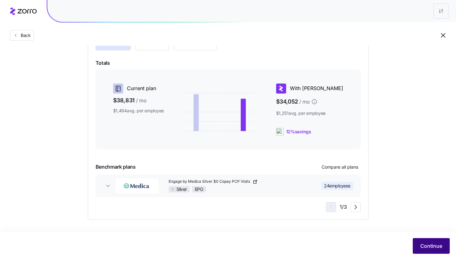
click at [425, 250] on button "Continue" at bounding box center [431, 247] width 37 height 16
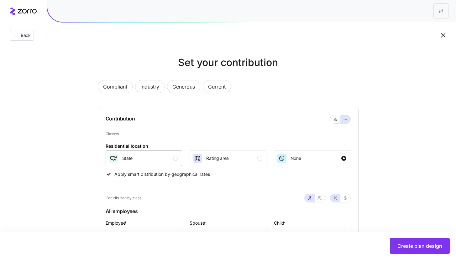
click at [158, 162] on div "State" at bounding box center [143, 159] width 70 height 10
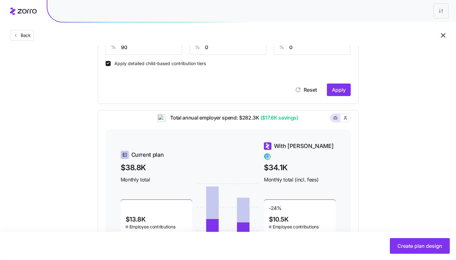
scroll to position [184, 0]
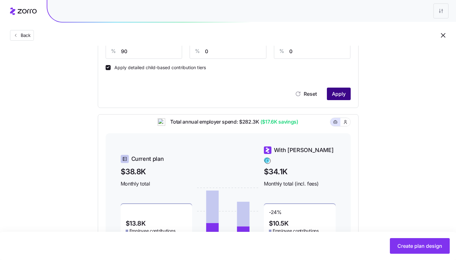
click at [343, 96] on span "Apply" at bounding box center [339, 94] width 14 height 8
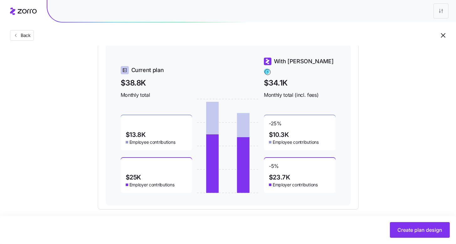
scroll to position [276, 0]
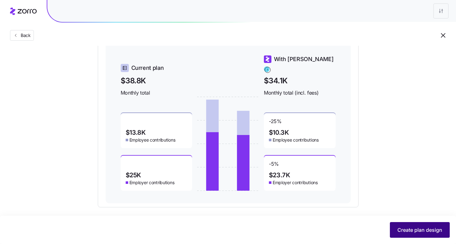
click at [408, 230] on span "Create plan design" at bounding box center [419, 230] width 45 height 8
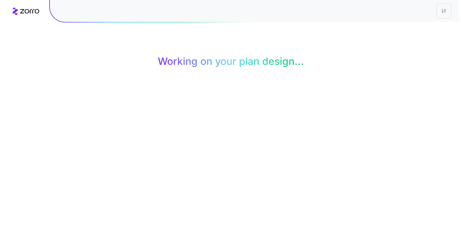
scroll to position [0, 0]
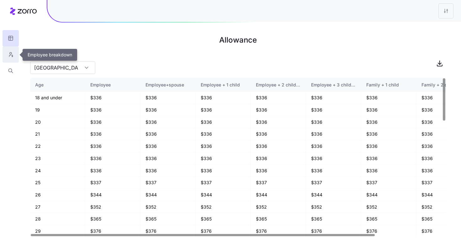
click at [11, 57] on icon "button" at bounding box center [11, 54] width 6 height 6
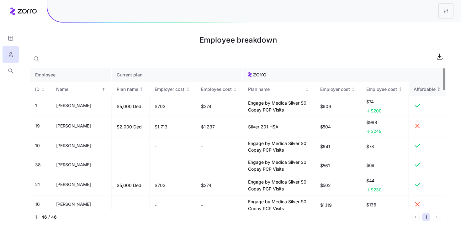
click at [438, 90] on icon "Not sorted" at bounding box center [438, 89] width 4 height 4
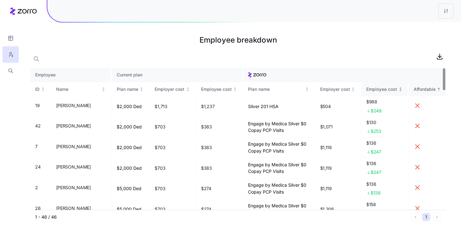
click at [400, 91] on icon "Not sorted" at bounding box center [400, 89] width 4 height 4
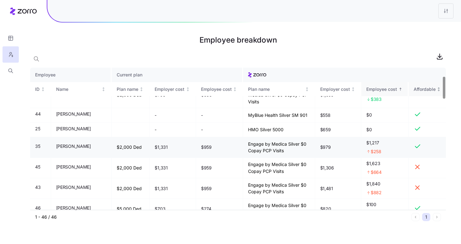
scroll to position [55, 0]
drag, startPoint x: 148, startPoint y: 147, endPoint x: 168, endPoint y: 147, distance: 19.4
click at [168, 147] on td "$1,331" at bounding box center [173, 147] width 46 height 21
drag, startPoint x: 321, startPoint y: 148, endPoint x: 339, endPoint y: 146, distance: 17.7
click at [339, 146] on td "$979" at bounding box center [338, 147] width 46 height 21
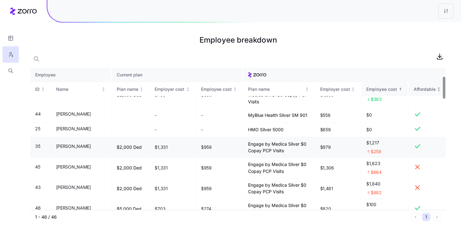
click at [350, 149] on td "$979" at bounding box center [338, 147] width 46 height 21
drag, startPoint x: 366, startPoint y: 140, endPoint x: 397, endPoint y: 146, distance: 30.6
click at [397, 146] on span "$1,217" at bounding box center [384, 143] width 37 height 6
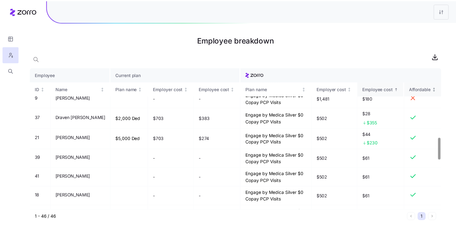
scroll to position [388, 0]
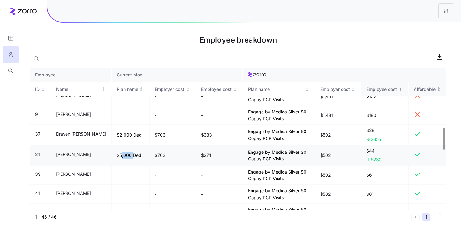
drag, startPoint x: 116, startPoint y: 155, endPoint x: 127, endPoint y: 155, distance: 11.0
click at [127, 155] on td "$5,000 Ded" at bounding box center [131, 155] width 38 height 21
click at [262, 154] on td "Engage by Medica Silver $0 Copay PCP Visits" at bounding box center [279, 155] width 72 height 21
drag, startPoint x: 367, startPoint y: 152, endPoint x: 387, endPoint y: 153, distance: 20.1
click at [387, 153] on span "$44" at bounding box center [384, 151] width 37 height 6
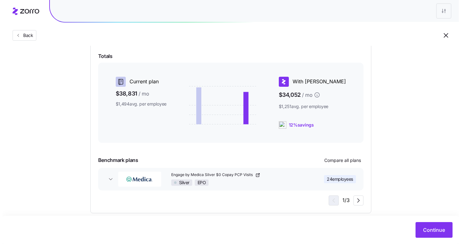
scroll to position [102, 0]
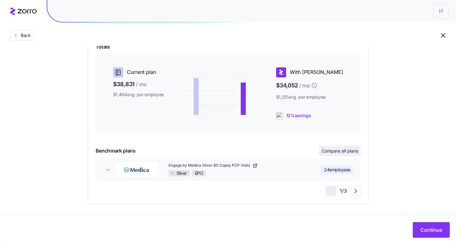
click at [354, 152] on span "Compare all plans" at bounding box center [340, 151] width 37 height 6
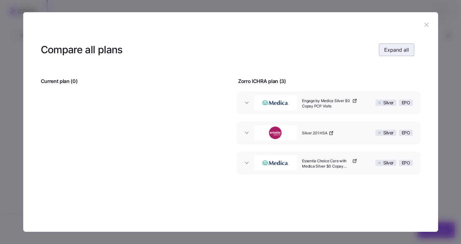
click at [407, 50] on span "Expand all" at bounding box center [396, 50] width 25 height 8
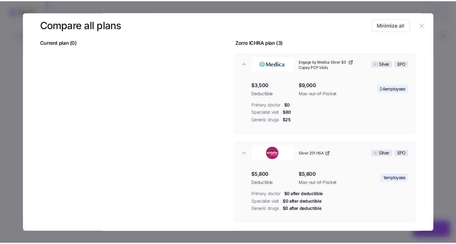
scroll to position [0, 0]
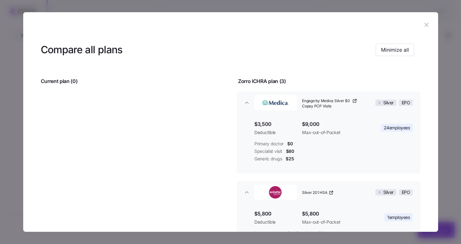
click at [424, 27] on icon "button" at bounding box center [426, 24] width 7 height 7
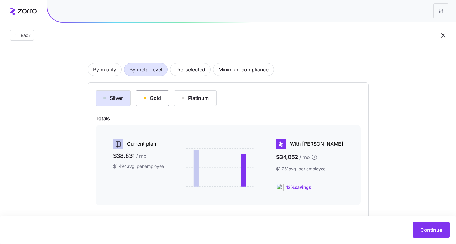
click at [157, 102] on button "Gold" at bounding box center [152, 98] width 33 height 16
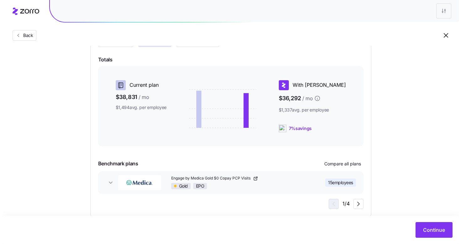
scroll to position [102, 0]
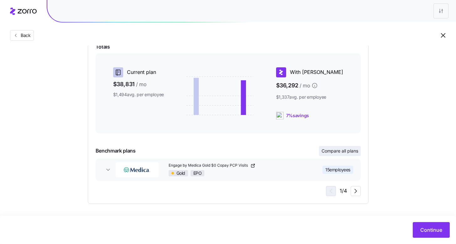
click at [328, 152] on span "Compare all plans" at bounding box center [340, 151] width 37 height 6
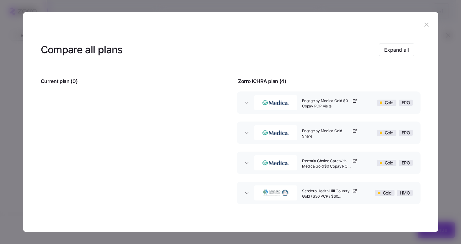
click at [401, 41] on header "Compare all plans Expand all" at bounding box center [231, 49] width 380 height 25
click at [398, 46] on span "Expand all" at bounding box center [396, 50] width 25 height 8
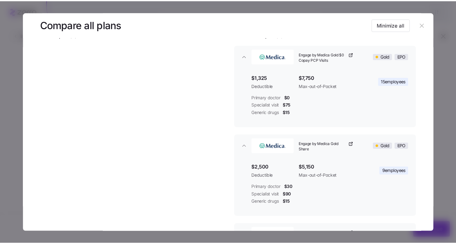
scroll to position [36, 0]
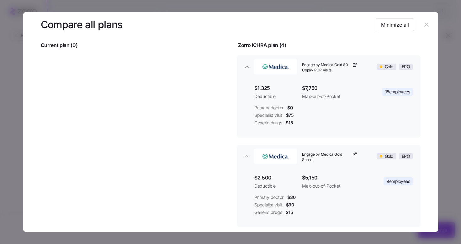
click at [424, 29] on button "button" at bounding box center [427, 25] width 10 height 10
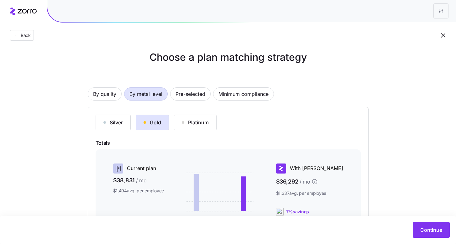
scroll to position [0, 0]
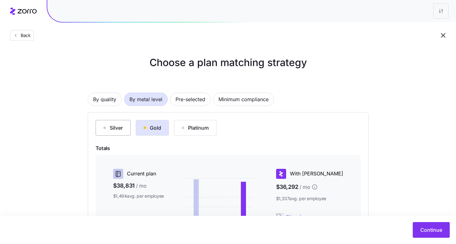
click at [108, 127] on div "Silver" at bounding box center [112, 128] width 19 height 8
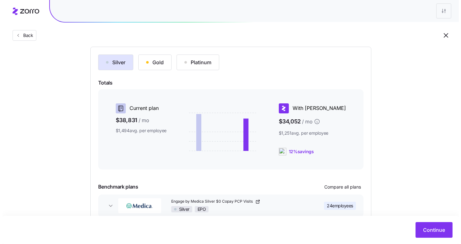
scroll to position [102, 0]
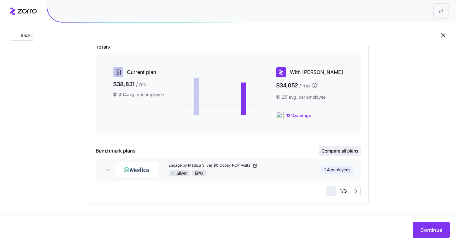
click at [350, 150] on span "Compare all plans" at bounding box center [340, 151] width 37 height 6
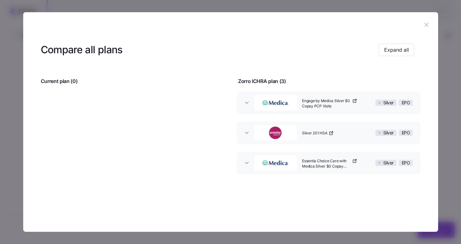
click at [391, 56] on div "Compare all plans Expand all" at bounding box center [227, 50] width 373 height 14
click at [393, 50] on span "Expand all" at bounding box center [396, 50] width 25 height 8
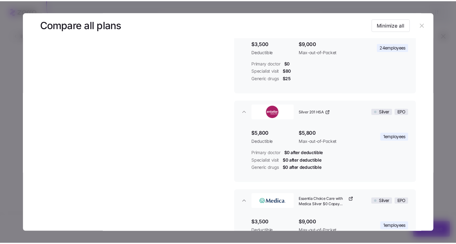
scroll to position [36, 0]
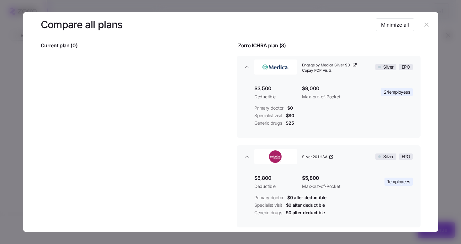
click at [424, 27] on icon "button" at bounding box center [426, 24] width 7 height 7
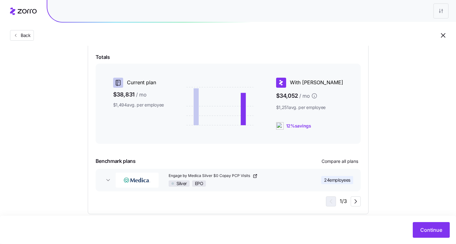
scroll to position [102, 0]
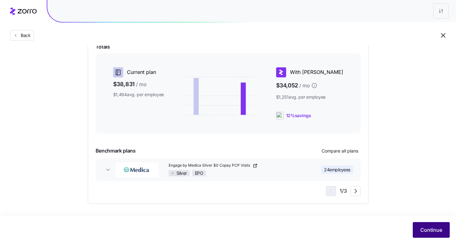
click at [431, 227] on span "Continue" at bounding box center [431, 230] width 22 height 8
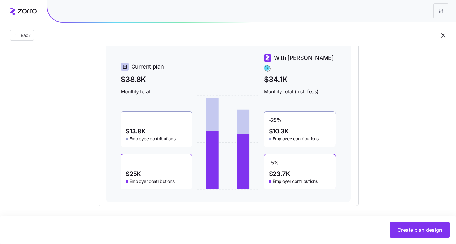
scroll to position [279, 0]
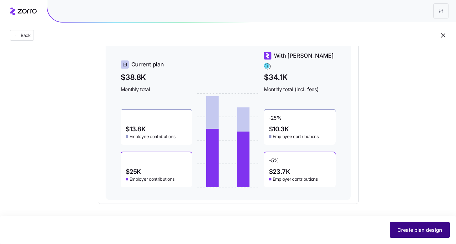
click at [423, 234] on button "Create plan design" at bounding box center [420, 230] width 60 height 16
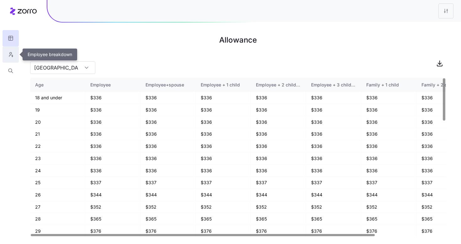
click at [9, 53] on icon "button" at bounding box center [11, 54] width 6 height 6
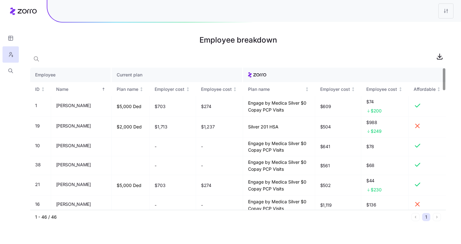
click at [53, 53] on div at bounding box center [238, 56] width 416 height 13
click at [50, 56] on div at bounding box center [238, 56] width 416 height 13
click at [39, 58] on icon "button" at bounding box center [36, 59] width 6 height 6
click at [53, 59] on input at bounding box center [92, 58] width 125 height 10
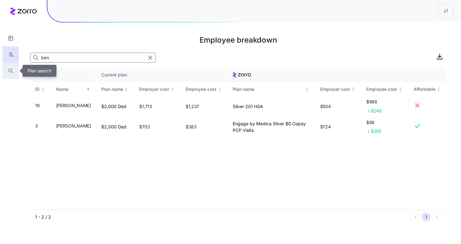
type input "ben"
click at [12, 69] on icon "button" at bounding box center [11, 71] width 6 height 6
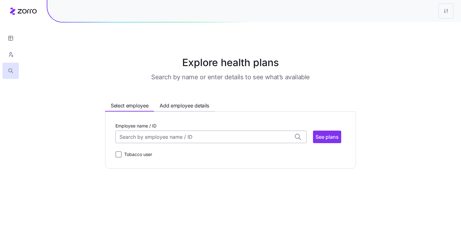
click at [138, 136] on input "Employee name / ID" at bounding box center [210, 137] width 191 height 13
click at [157, 153] on span "Benjamin Herzik (46)" at bounding box center [145, 154] width 51 height 8
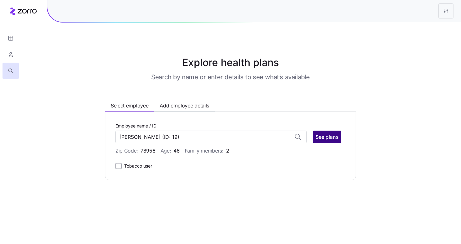
type input "Benjamin Herzik"
click at [337, 138] on span "See plans" at bounding box center [326, 137] width 23 height 8
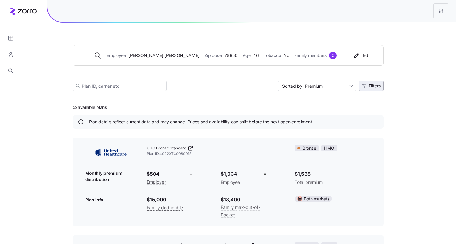
click at [382, 85] on button "Filters" at bounding box center [371, 86] width 25 height 10
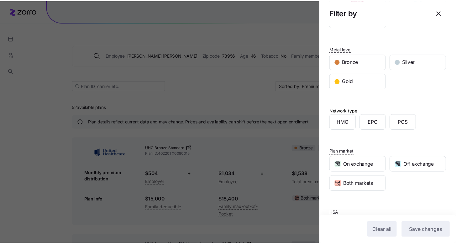
scroll to position [84, 0]
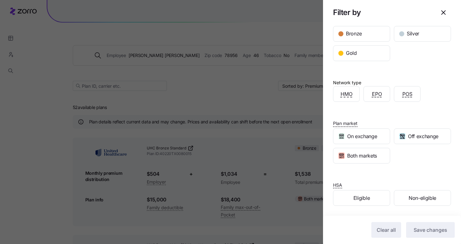
click at [239, 104] on div at bounding box center [230, 122] width 461 height 244
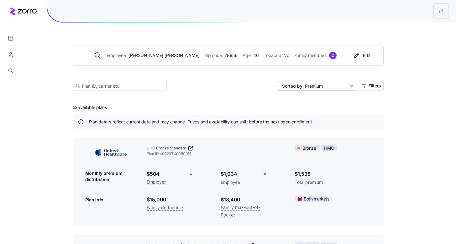
click at [345, 86] on input "Sorted by: Premium" at bounding box center [317, 86] width 78 height 10
click at [325, 110] on div "Deductible" at bounding box center [316, 109] width 73 height 9
type input "Sorted by: Deductible"
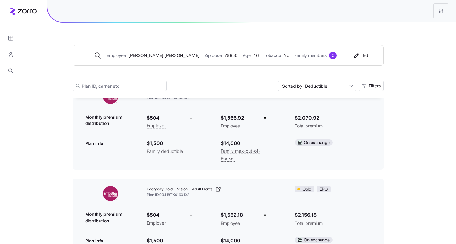
scroll to position [651, 0]
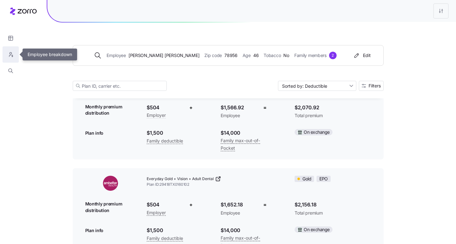
click at [9, 54] on icon "button" at bounding box center [11, 54] width 6 height 6
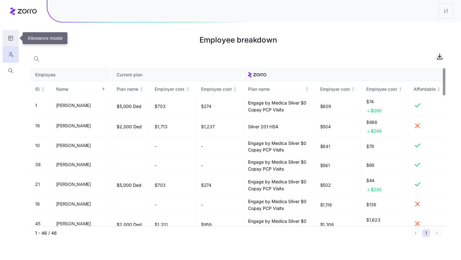
click at [11, 38] on icon "button" at bounding box center [11, 38] width 6 height 6
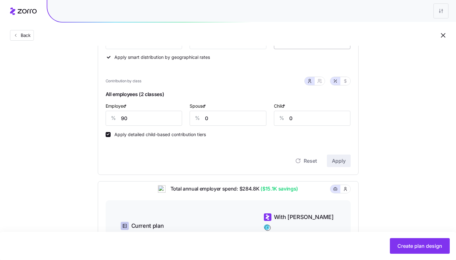
scroll to position [39, 0]
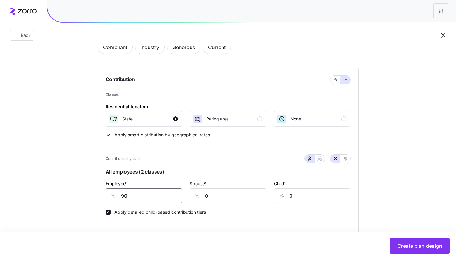
click at [129, 196] on input "90" at bounding box center [144, 196] width 77 height 15
type input "100"
click at [392, 244] on button "Create plan design" at bounding box center [420, 247] width 60 height 16
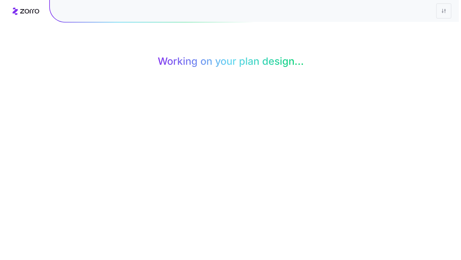
scroll to position [0, 0]
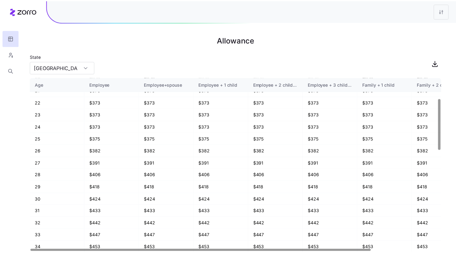
scroll to position [122, 0]
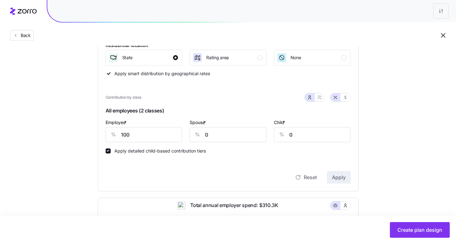
scroll to position [104, 0]
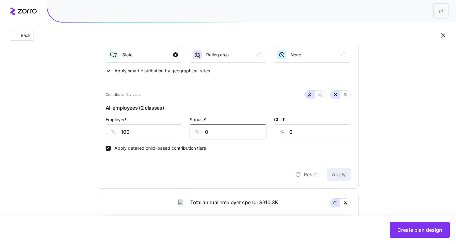
click at [236, 134] on input "0" at bounding box center [228, 131] width 77 height 15
click at [255, 115] on span "All employees (2 classes)" at bounding box center [228, 109] width 245 height 13
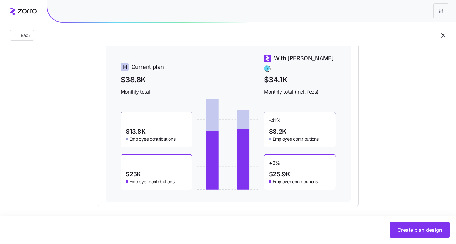
scroll to position [279, 0]
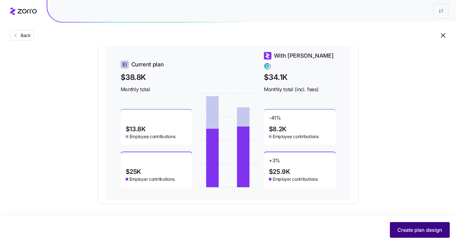
click at [413, 234] on span "Create plan design" at bounding box center [419, 230] width 45 height 8
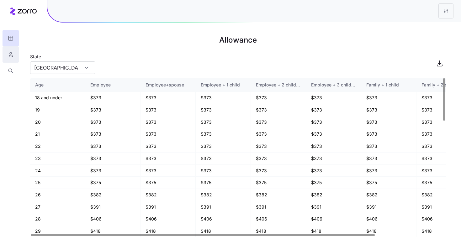
click at [4, 58] on button "button" at bounding box center [11, 54] width 16 height 16
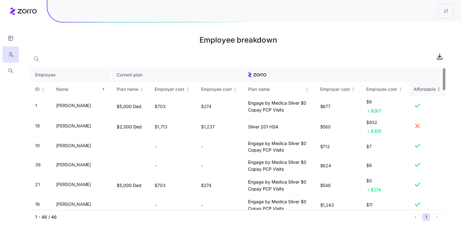
click at [437, 86] on div "Affordable" at bounding box center [427, 89] width 28 height 7
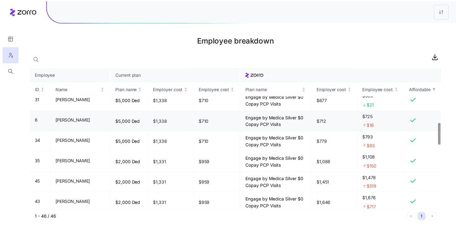
scroll to position [355, 0]
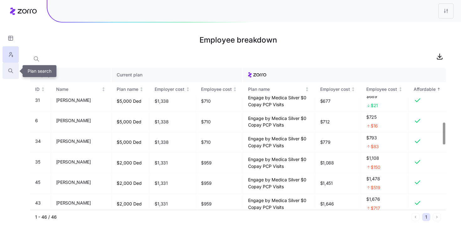
click at [11, 74] on button "button" at bounding box center [11, 71] width 16 height 16
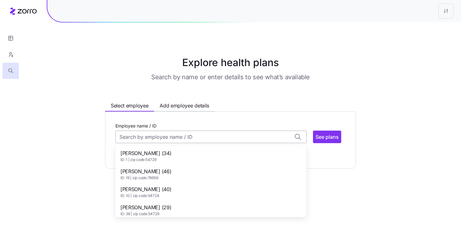
click at [148, 136] on input "Employee name / ID" at bounding box center [210, 137] width 191 height 13
click at [156, 152] on span "Michael Boyea (39)" at bounding box center [145, 154] width 51 height 8
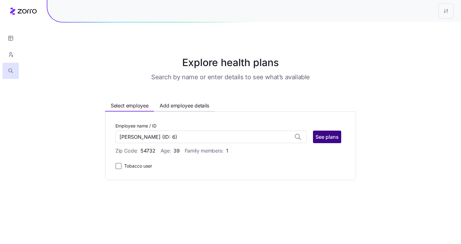
type input "Michael Boyea"
click at [329, 138] on span "See plans" at bounding box center [326, 137] width 23 height 8
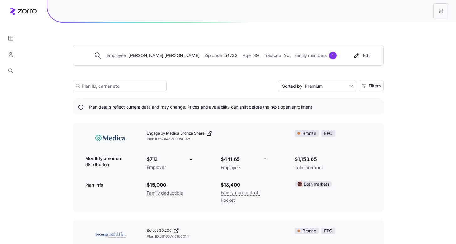
scroll to position [20, 0]
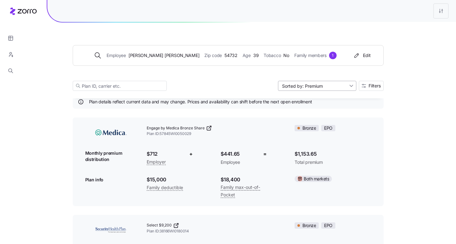
click at [344, 86] on input "Sorted by: Premium" at bounding box center [317, 86] width 78 height 10
click at [337, 97] on div "Premium" at bounding box center [316, 100] width 73 height 9
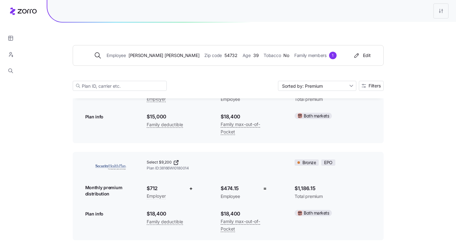
scroll to position [0, 0]
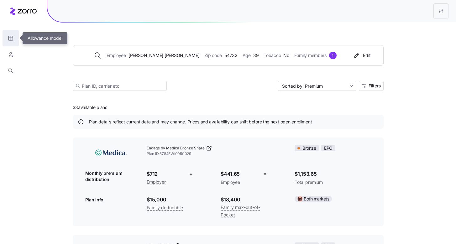
click at [11, 39] on icon "button" at bounding box center [11, 38] width 6 height 6
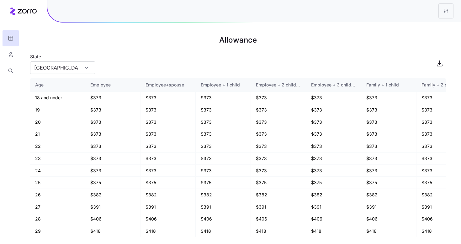
click at [24, 60] on main "Allowance State TX Age Employee Employee+spouse Employee + 1 child Employee + 2…" at bounding box center [230, 122] width 461 height 244
click at [14, 56] on button "button" at bounding box center [11, 54] width 16 height 16
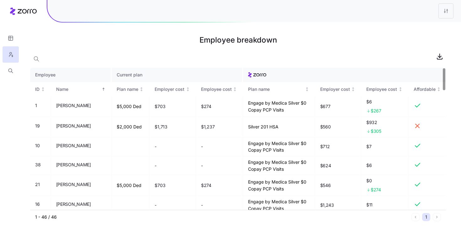
click at [58, 58] on div at bounding box center [238, 56] width 416 height 13
click at [33, 59] on span "button" at bounding box center [36, 59] width 12 height 12
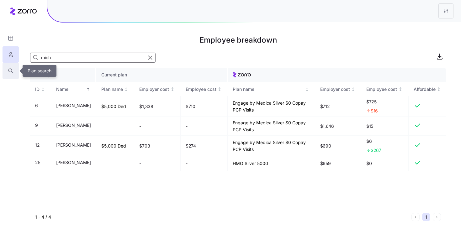
type input "mich"
click at [14, 75] on button "button" at bounding box center [11, 71] width 16 height 16
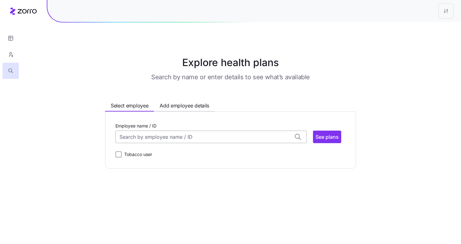
click at [122, 134] on input "Employee name / ID" at bounding box center [210, 137] width 191 height 13
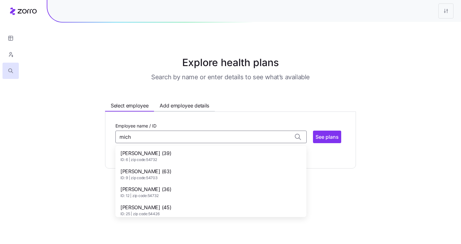
click at [160, 159] on span "ID: 6 | zip code: 54732" at bounding box center [145, 159] width 51 height 5
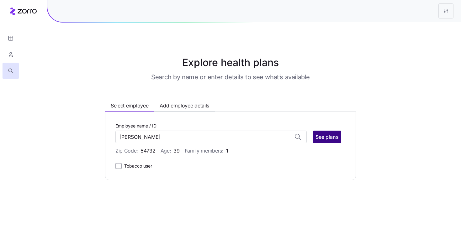
click at [323, 141] on button "See plans" at bounding box center [327, 137] width 28 height 13
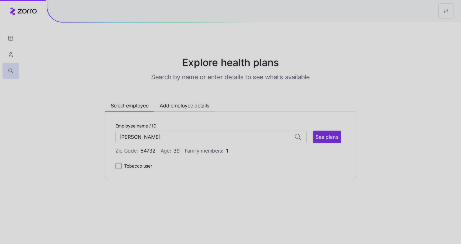
type input "Michael Boyea (ID: 6)"
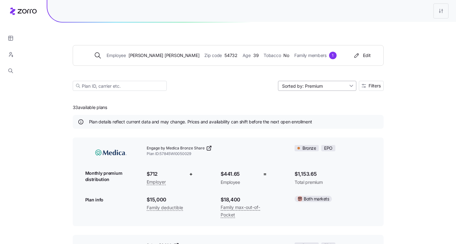
click at [332, 88] on input "Sorted by: Premium" at bounding box center [317, 86] width 78 height 10
click at [325, 110] on div "Deductible" at bounding box center [316, 109] width 73 height 9
type input "Sorted by: Deductible"
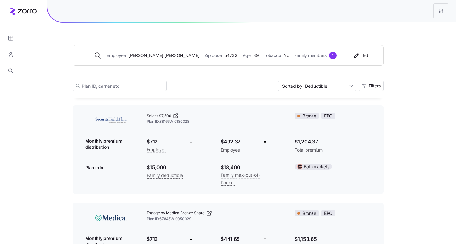
scroll to position [1006, 0]
drag, startPoint x: 148, startPoint y: 142, endPoint x: 163, endPoint y: 142, distance: 15.0
click at [163, 142] on span "$712" at bounding box center [163, 142] width 33 height 8
click at [184, 154] on div "$712 Employer" at bounding box center [163, 146] width 43 height 26
drag, startPoint x: 148, startPoint y: 141, endPoint x: 167, endPoint y: 140, distance: 19.2
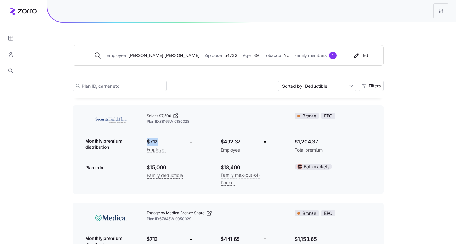
click at [167, 140] on span "$712" at bounding box center [163, 142] width 33 height 8
click at [339, 55] on div "Employee Michael Boyea Zip code 54732 Age 39 Tobacco No Family members 1" at bounding box center [216, 56] width 270 height 8
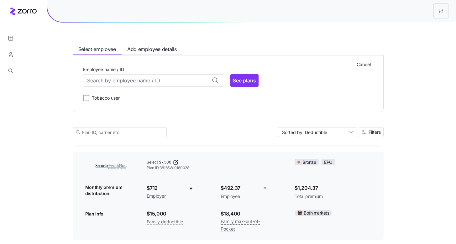
scroll to position [1052, 0]
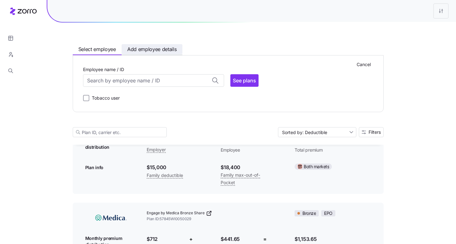
click at [151, 53] on button "Add employee details" at bounding box center [152, 49] width 61 height 10
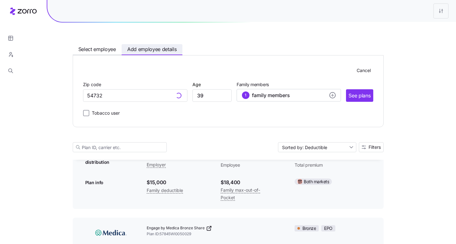
scroll to position [1067, 0]
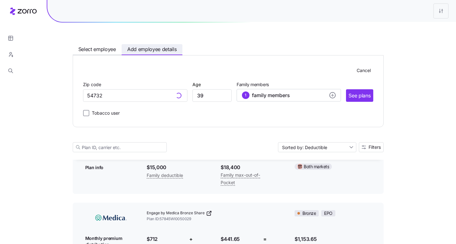
type input "54732, Chippewa County, WI"
click at [307, 93] on div "1 family members" at bounding box center [289, 96] width 94 height 8
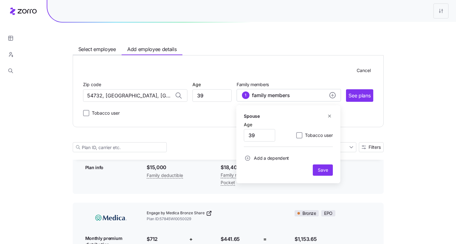
click at [278, 60] on div "Cancel Zip code 54732, Chippewa County, WI Age 39 Family members 1 family membe…" at bounding box center [228, 91] width 311 height 72
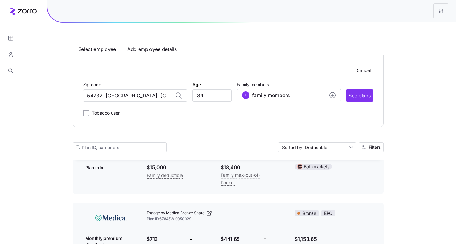
click at [274, 56] on div "Cancel Zip code 54732, Chippewa County, WI Age 39 Family members 1 family membe…" at bounding box center [228, 91] width 311 height 72
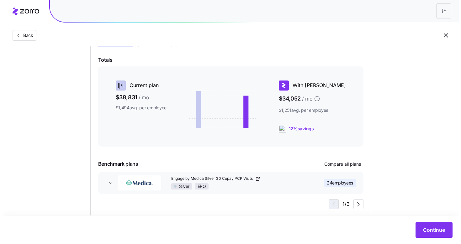
scroll to position [102, 0]
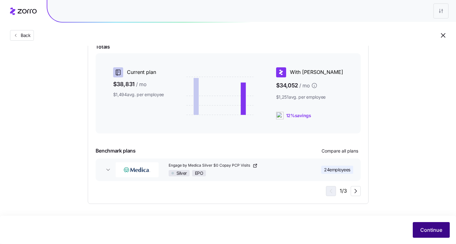
click at [430, 232] on span "Continue" at bounding box center [431, 230] width 22 height 8
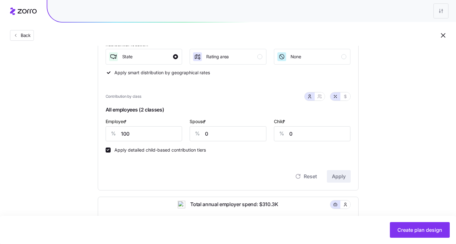
scroll to position [102, 0]
click at [224, 134] on input "0" at bounding box center [228, 133] width 77 height 15
type input "50"
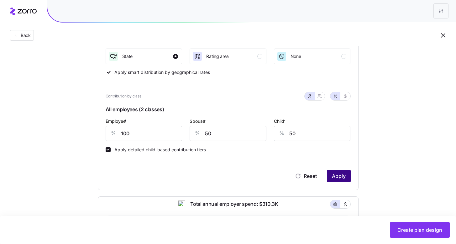
click at [335, 180] on span "Apply" at bounding box center [339, 176] width 14 height 8
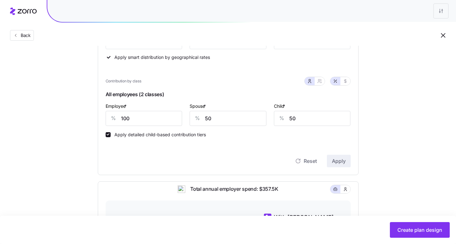
scroll to position [152, 0]
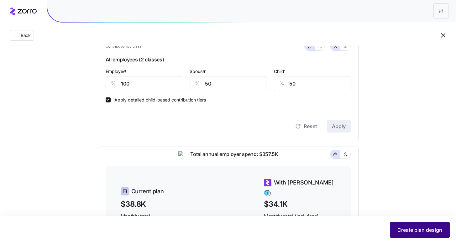
click at [414, 236] on button "Create plan design" at bounding box center [420, 230] width 60 height 16
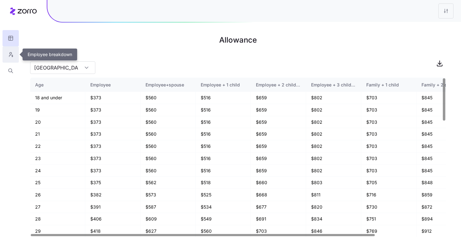
click at [17, 53] on button "button" at bounding box center [11, 54] width 16 height 16
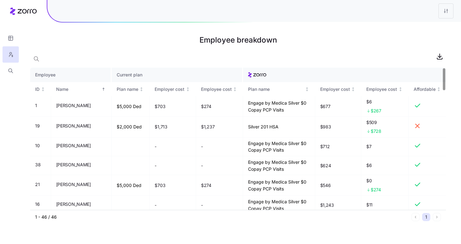
click at [62, 58] on div at bounding box center [238, 56] width 416 height 13
click at [44, 61] on div at bounding box center [238, 56] width 416 height 13
click at [36, 58] on icon "button" at bounding box center [36, 59] width 6 height 6
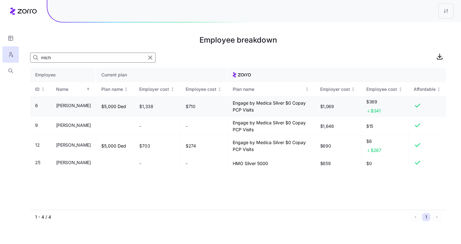
type input "mich"
drag, startPoint x: 381, startPoint y: 111, endPoint x: 371, endPoint y: 110, distance: 10.4
click at [371, 110] on div "$341" at bounding box center [384, 111] width 37 height 6
drag, startPoint x: 334, startPoint y: 108, endPoint x: 318, endPoint y: 104, distance: 16.1
click at [318, 104] on td "$1,069" at bounding box center [338, 106] width 46 height 21
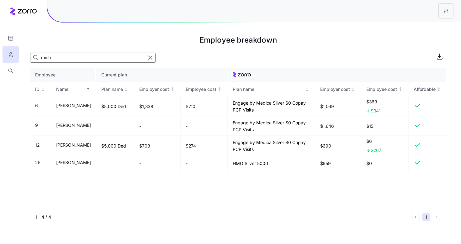
click at [344, 57] on div at bounding box center [238, 56] width 416 height 13
click at [338, 53] on div at bounding box center [238, 56] width 416 height 13
click at [331, 57] on div at bounding box center [238, 56] width 416 height 13
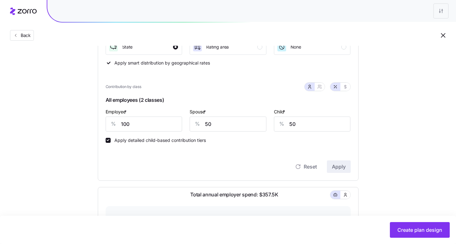
scroll to position [118, 0]
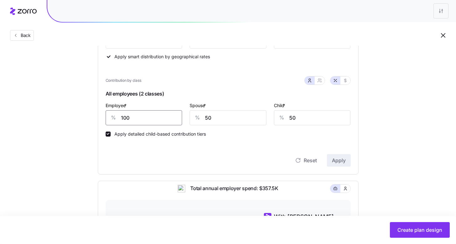
click at [154, 115] on input "100" at bounding box center [144, 117] width 77 height 15
type input "70"
click at [343, 160] on span "Apply" at bounding box center [339, 161] width 14 height 8
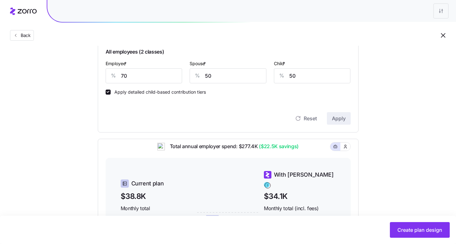
scroll to position [118, 0]
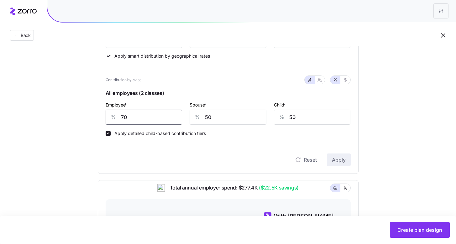
click at [136, 114] on input "70" at bounding box center [144, 117] width 77 height 15
click at [82, 118] on div "Set your contribution Compliant Industry Generous Current Contribution Classes …" at bounding box center [228, 151] width 311 height 428
click at [403, 232] on span "Create plan design" at bounding box center [419, 230] width 45 height 8
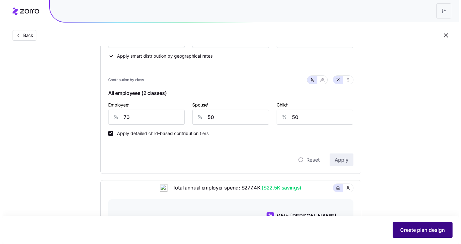
scroll to position [0, 0]
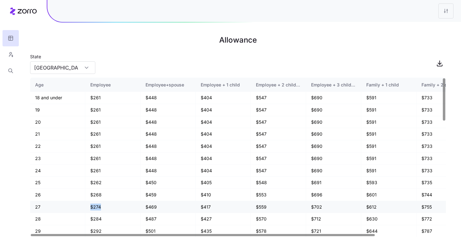
drag, startPoint x: 108, startPoint y: 206, endPoint x: 87, endPoint y: 205, distance: 20.4
click at [88, 206] on td "$274" at bounding box center [112, 207] width 55 height 12
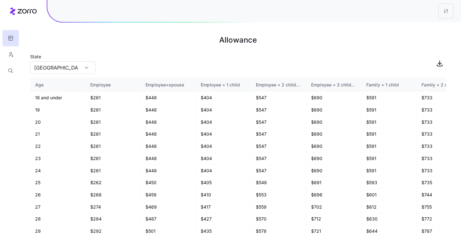
click at [97, 62] on div "State TX" at bounding box center [238, 63] width 416 height 21
click at [87, 69] on div "TX" at bounding box center [62, 67] width 65 height 13
click at [68, 96] on div "WI" at bounding box center [63, 97] width 60 height 12
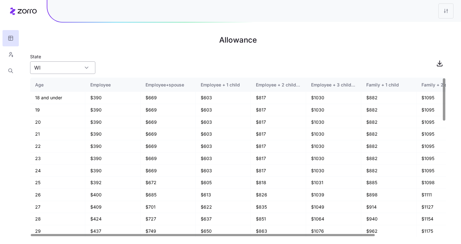
click at [89, 66] on input "WI" at bounding box center [62, 67] width 65 height 13
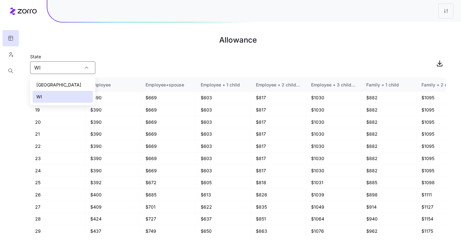
click at [72, 83] on div "TX" at bounding box center [63, 85] width 60 height 12
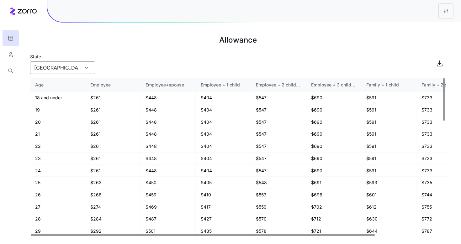
click at [83, 68] on input "TX" at bounding box center [62, 67] width 65 height 13
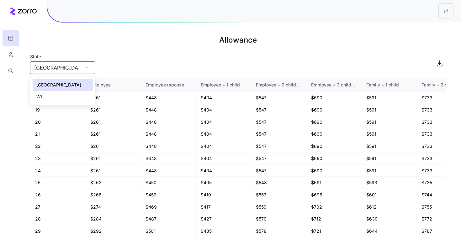
click at [74, 93] on div "WI" at bounding box center [63, 97] width 60 height 12
type input "WI"
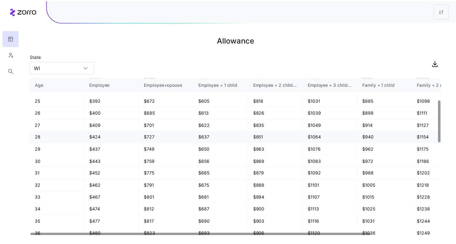
scroll to position [83, 0]
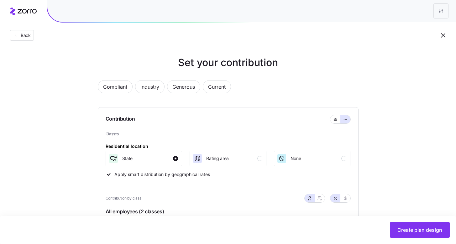
scroll to position [104, 0]
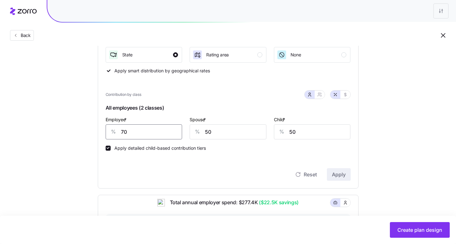
click at [129, 130] on input "70" at bounding box center [144, 131] width 77 height 15
type input "72"
type input "65"
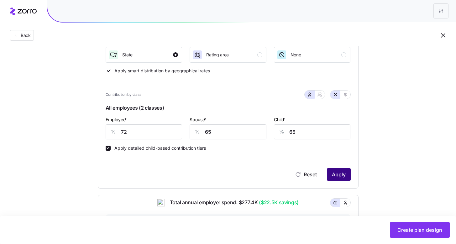
click at [331, 174] on button "Apply" at bounding box center [339, 174] width 24 height 13
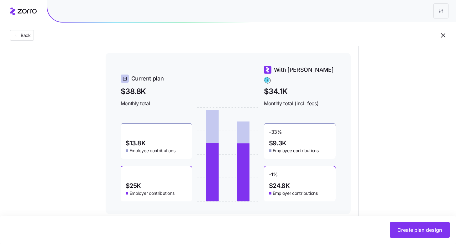
scroll to position [267, 0]
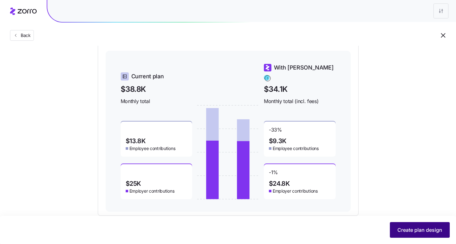
click at [413, 228] on span "Create plan design" at bounding box center [419, 230] width 45 height 8
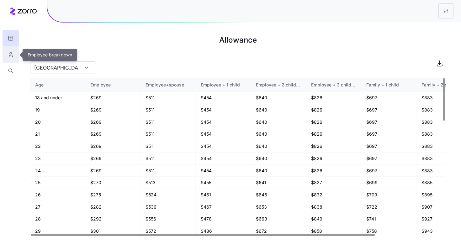
click at [12, 54] on icon "button" at bounding box center [11, 54] width 6 height 6
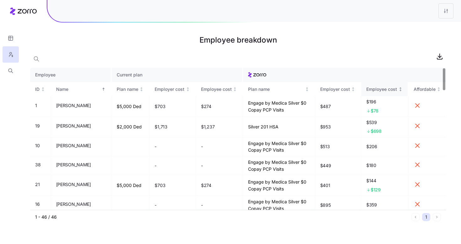
click at [398, 91] on icon "Not sorted" at bounding box center [400, 89] width 4 height 4
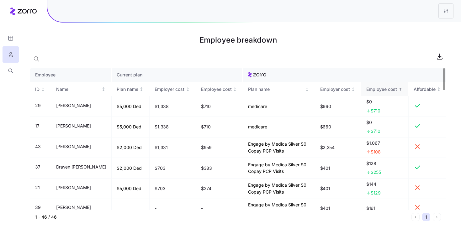
click at [398, 91] on icon "Sorted ascending" at bounding box center [400, 89] width 4 height 4
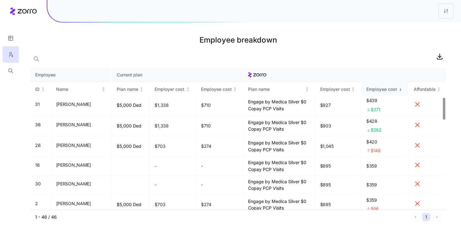
scroll to position [195, 0]
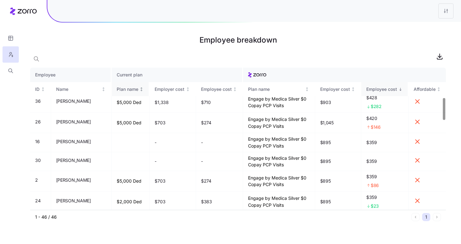
click at [139, 90] on icon "Not sorted" at bounding box center [141, 89] width 4 height 4
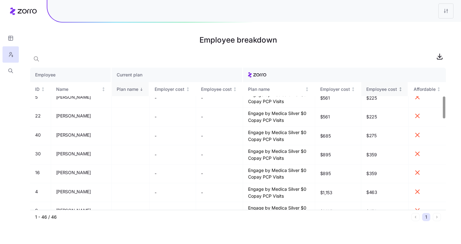
click at [139, 91] on icon "Sorted descending" at bounding box center [141, 89] width 4 height 4
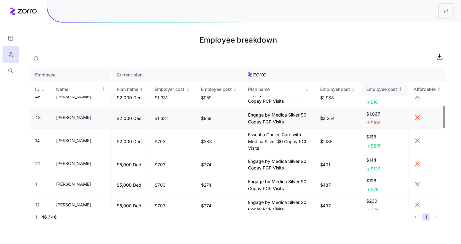
scroll to position [213, 0]
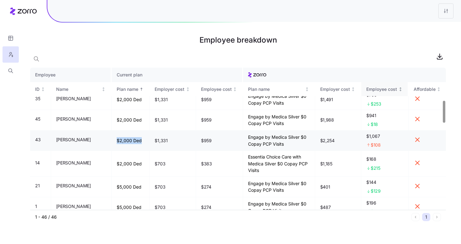
drag, startPoint x: 110, startPoint y: 141, endPoint x: 139, endPoint y: 140, distance: 28.8
click at [139, 140] on td "$2,000 Ded" at bounding box center [131, 141] width 38 height 21
click at [288, 141] on td "Engage by Medica Silver $0 Copay PCP Visits" at bounding box center [279, 141] width 72 height 21
click at [8, 72] on button "button" at bounding box center [11, 71] width 16 height 16
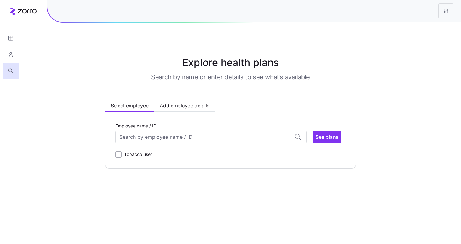
click at [130, 145] on div "Employee name / ID Aaron Archibald-Smith (34) ID: 1 | zip code: 54729 Benjamin …" at bounding box center [230, 140] width 230 height 36
click at [129, 138] on input "Employee name / ID" at bounding box center [210, 137] width 191 height 13
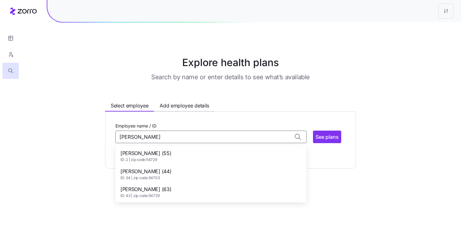
click at [182, 174] on div "Scott Peterson (44) ID: 34 | zip code: 54703" at bounding box center [211, 174] width 188 height 18
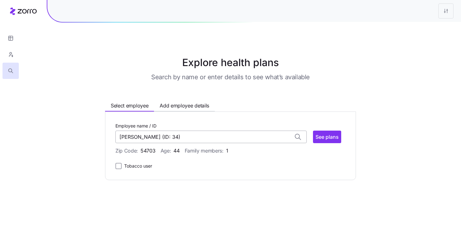
click at [194, 140] on input "Scott Peterson (ID: 34)" at bounding box center [210, 137] width 191 height 13
drag, startPoint x: 191, startPoint y: 135, endPoint x: 108, endPoint y: 133, distance: 83.1
click at [117, 134] on input "Scott Peterson (ID: 34" at bounding box center [210, 137] width 191 height 13
type input "Scott Peterson (ID: 34)"
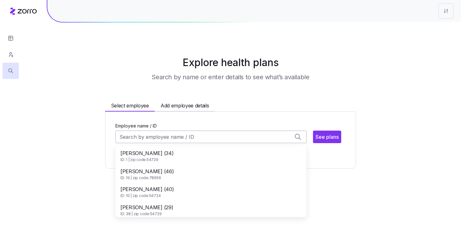
click at [156, 139] on input "Employee name / ID" at bounding box center [210, 137] width 191 height 13
click at [177, 188] on div "[PERSON_NAME] (63) ID: 43 | zip code: 54729" at bounding box center [211, 192] width 188 height 18
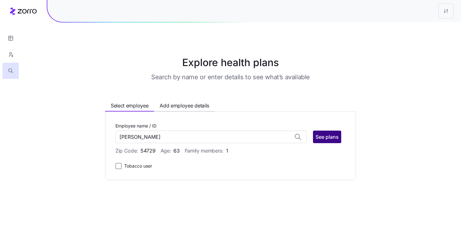
click at [328, 138] on span "See plans" at bounding box center [326, 137] width 23 height 8
type input "[PERSON_NAME] (ID: 43)"
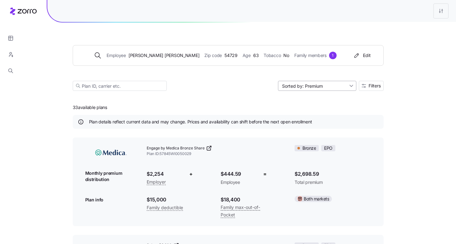
click at [333, 87] on input "Sorted by: Premium" at bounding box center [317, 86] width 78 height 10
click at [325, 90] on input "Sorted by: Premium" at bounding box center [317, 86] width 78 height 10
click at [328, 109] on div "Deductible" at bounding box center [316, 109] width 73 height 9
type input "Sorted by: Deductible"
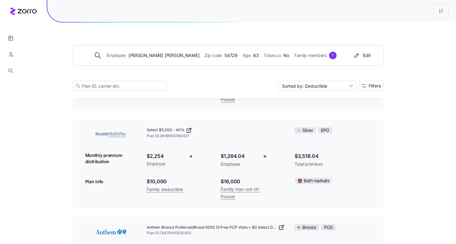
scroll to position [119, 0]
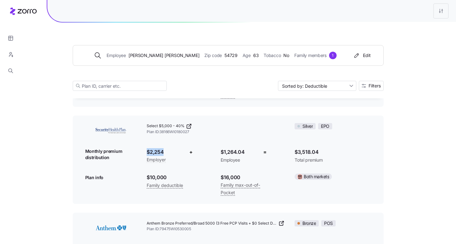
drag, startPoint x: 143, startPoint y: 151, endPoint x: 169, endPoint y: 152, distance: 26.0
click at [169, 152] on div "$2,254 Employer" at bounding box center [163, 156] width 43 height 26
drag, startPoint x: 147, startPoint y: 151, endPoint x: 166, endPoint y: 152, distance: 19.1
click at [166, 152] on span "$2,254" at bounding box center [163, 152] width 33 height 8
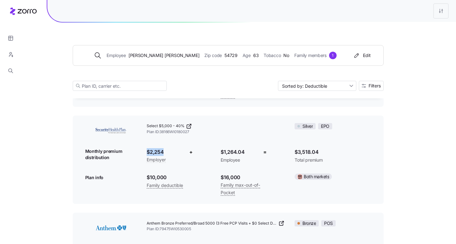
click at [171, 154] on span "$2,254" at bounding box center [163, 152] width 33 height 8
drag, startPoint x: 219, startPoint y: 152, endPoint x: 257, endPoint y: 151, distance: 37.9
click at [257, 151] on div "$1,264.04 Employee" at bounding box center [237, 155] width 43 height 25
click at [253, 160] on span "Employee" at bounding box center [237, 160] width 33 height 6
drag, startPoint x: 296, startPoint y: 152, endPoint x: 339, endPoint y: 150, distance: 43.0
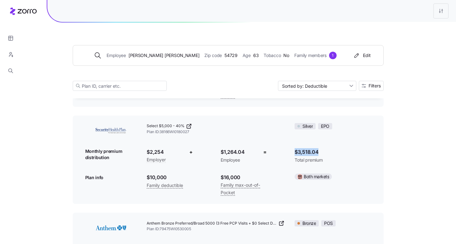
click at [339, 150] on span "$3,518.04" at bounding box center [333, 152] width 76 height 8
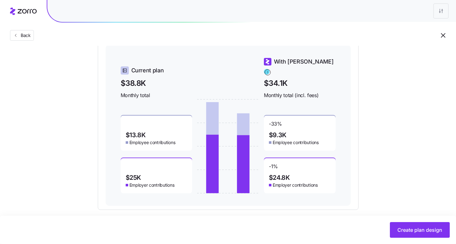
scroll to position [263, 0]
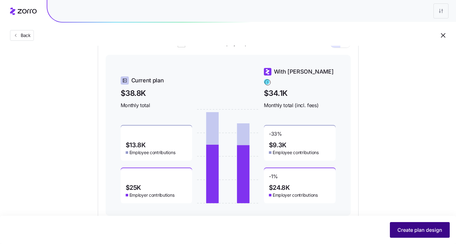
click at [426, 231] on span "Create plan design" at bounding box center [419, 230] width 45 height 8
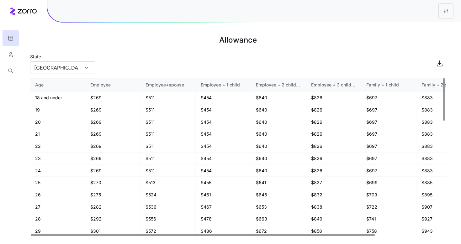
click at [10, 56] on icon "button" at bounding box center [11, 54] width 6 height 6
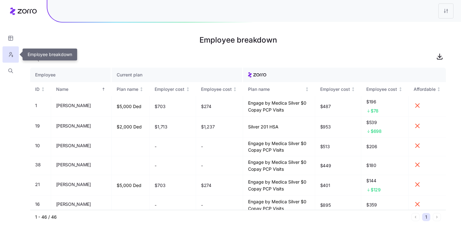
click at [67, 60] on div at bounding box center [238, 56] width 416 height 13
click at [83, 60] on div at bounding box center [238, 56] width 416 height 13
click at [50, 58] on div at bounding box center [238, 56] width 416 height 13
click at [32, 58] on span "button" at bounding box center [36, 59] width 12 height 12
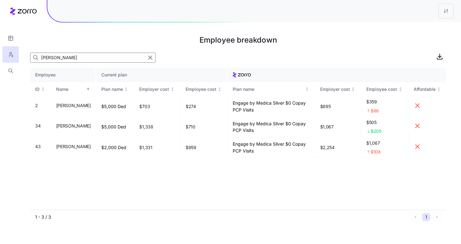
type input "scott"
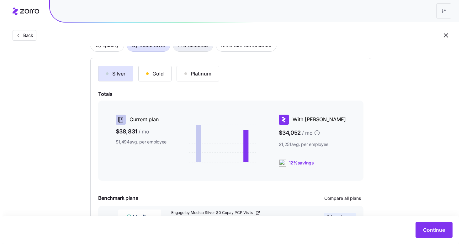
scroll to position [102, 0]
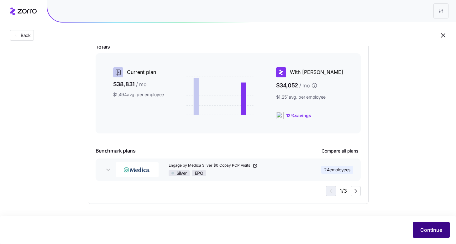
click at [426, 226] on button "Continue" at bounding box center [431, 230] width 37 height 16
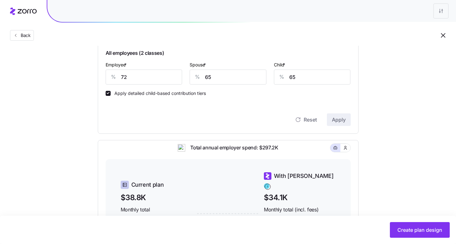
scroll to position [279, 0]
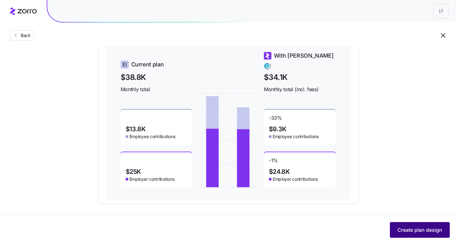
click at [417, 233] on span "Create plan design" at bounding box center [419, 230] width 45 height 8
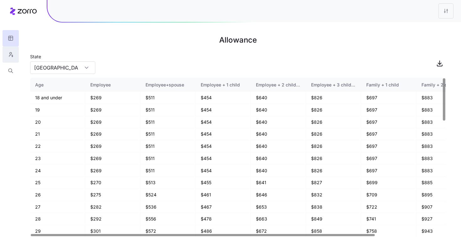
click at [13, 54] on button "button" at bounding box center [11, 54] width 16 height 16
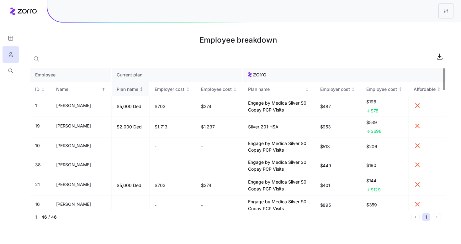
click at [135, 92] on div "Plan name" at bounding box center [130, 89] width 27 height 7
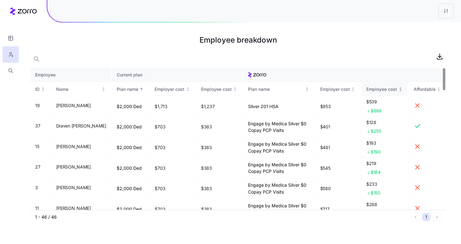
click at [400, 90] on icon "Not sorted" at bounding box center [400, 89] width 4 height 4
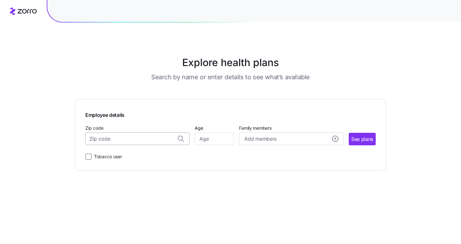
click at [139, 137] on input "Zip code" at bounding box center [137, 139] width 104 height 13
click at [139, 156] on span "77381, [GEOGRAPHIC_DATA], [GEOGRAPHIC_DATA]" at bounding box center [136, 156] width 88 height 8
type input "77381, [GEOGRAPHIC_DATA], [GEOGRAPHIC_DATA]"
click at [207, 142] on input "Age" at bounding box center [214, 139] width 39 height 13
type input "53"
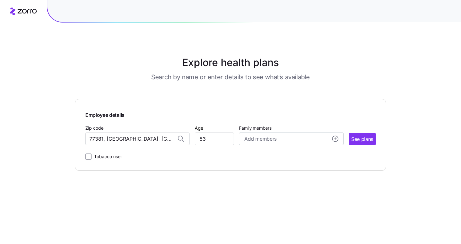
click at [296, 146] on div "Employee details Zip code [GEOGRAPHIC_DATA], [GEOGRAPHIC_DATA] Age [DEMOGRAPHIC…" at bounding box center [230, 134] width 290 height 51
click at [293, 141] on div "Add members" at bounding box center [291, 139] width 94 height 8
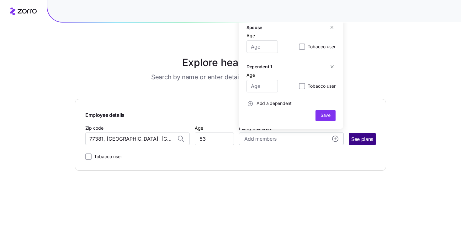
click at [363, 139] on span "See plans" at bounding box center [362, 139] width 22 height 8
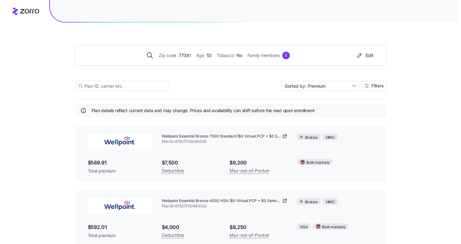
scroll to position [12, 0]
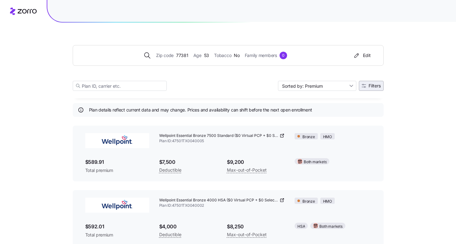
click at [376, 89] on button "Filters" at bounding box center [371, 86] width 25 height 10
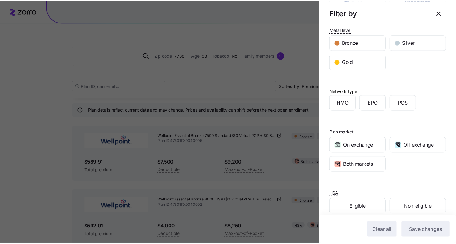
scroll to position [123, 0]
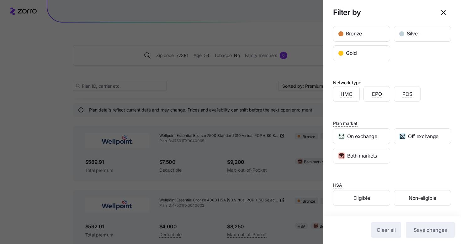
click at [288, 105] on div at bounding box center [230, 122] width 461 height 244
